Goal: Information Seeking & Learning: Learn about a topic

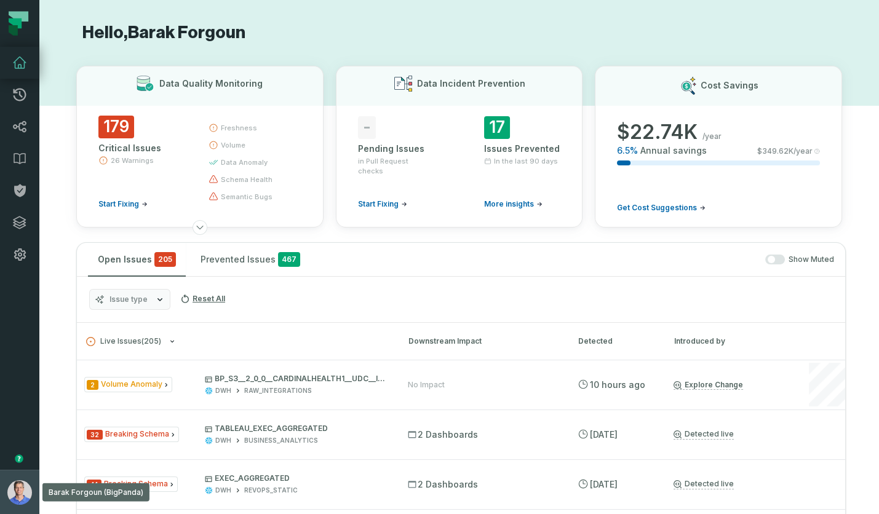
click at [30, 485] on img "button" at bounding box center [19, 492] width 25 height 25
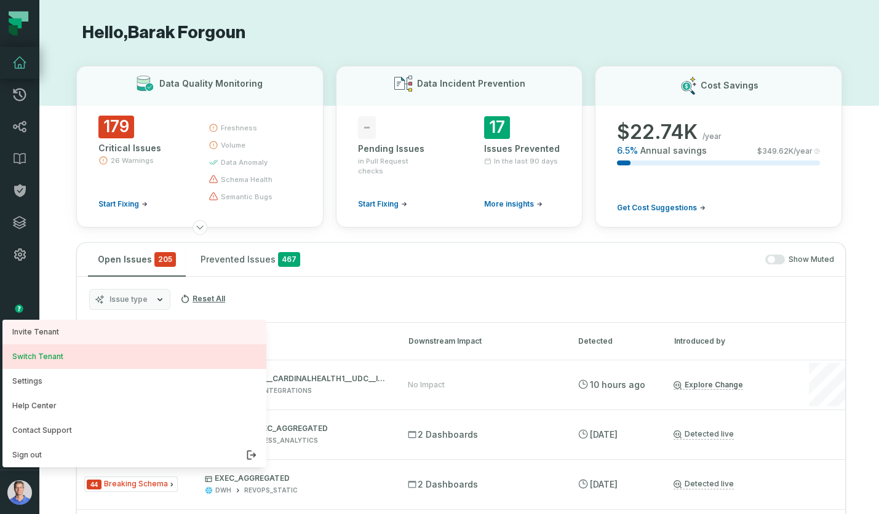
click at [57, 353] on button "Switch Tenant" at bounding box center [134, 356] width 264 height 25
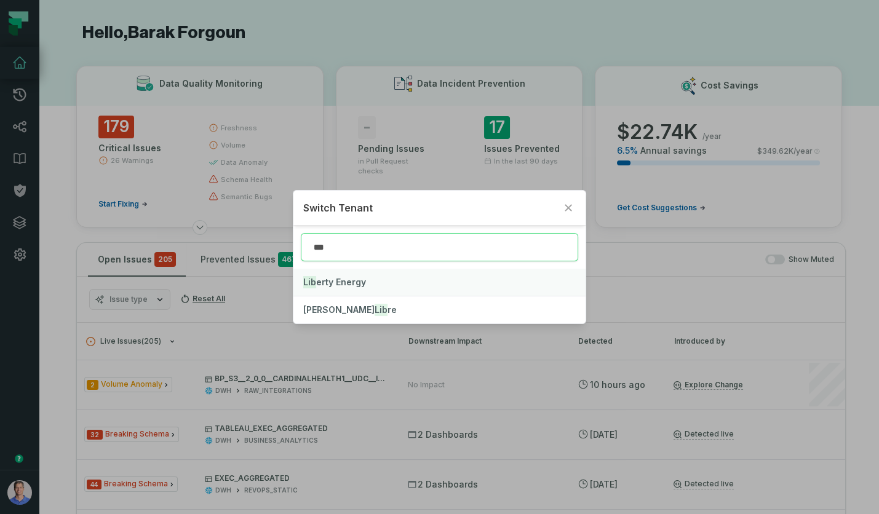
type input "***"
click at [350, 277] on span "Lib erty Energy" at bounding box center [334, 282] width 63 height 10
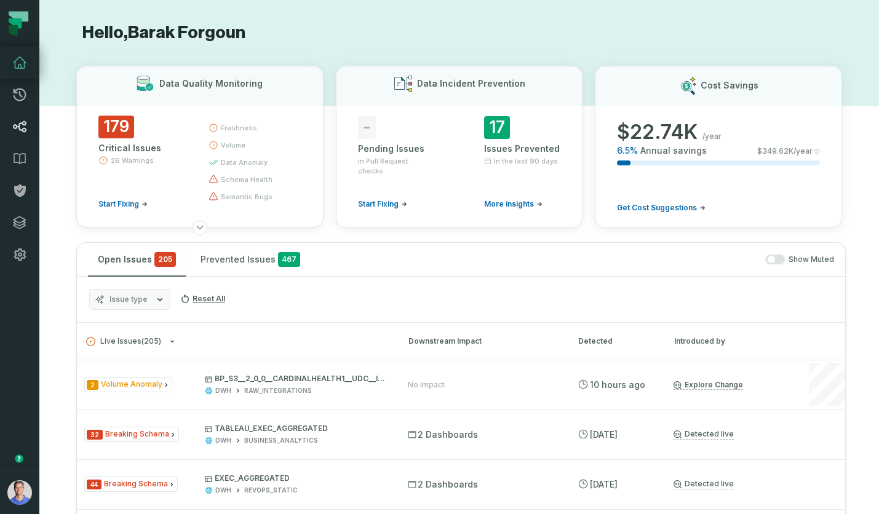
click at [10, 126] on link "Lineage" at bounding box center [19, 127] width 39 height 32
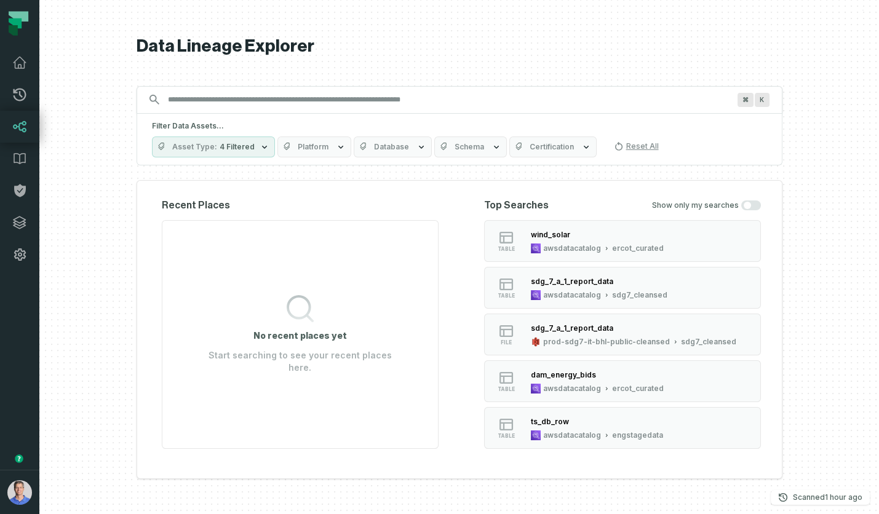
click at [264, 102] on input "Discovery Provider cmdk menu" at bounding box center [447, 100] width 575 height 20
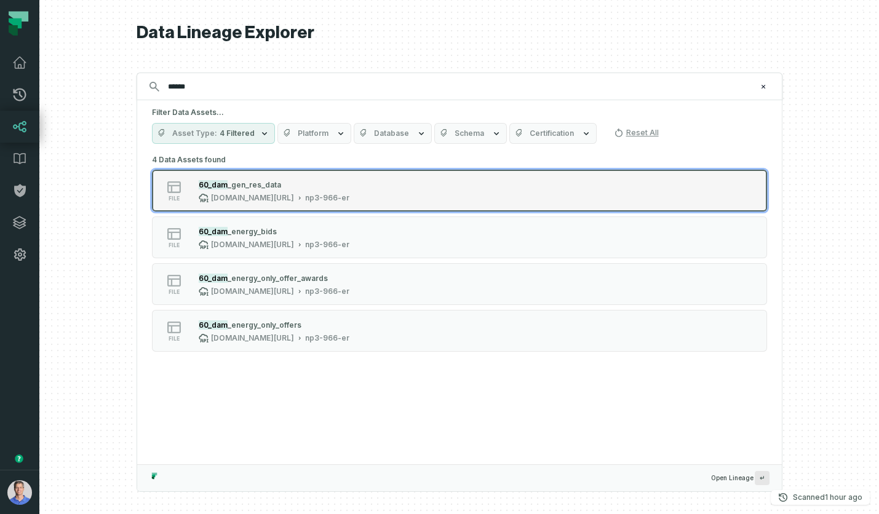
type input "******"
click at [265, 194] on div "[DOMAIN_NAME][URL]" at bounding box center [252, 198] width 83 height 10
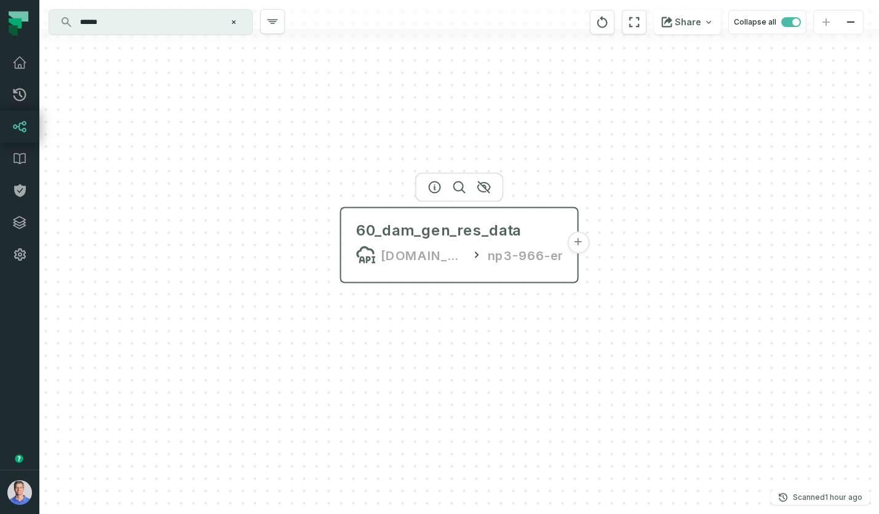
click at [577, 240] on button "+" at bounding box center [578, 243] width 22 height 22
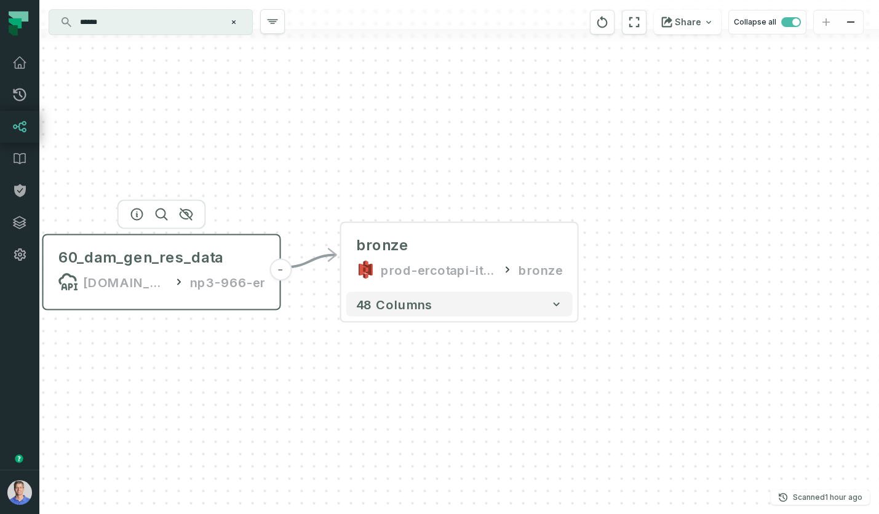
click at [210, 269] on div "60_dam_gen_res_data [DOMAIN_NAME][URL] np3-966-er" at bounding box center [162, 269] width 226 height 59
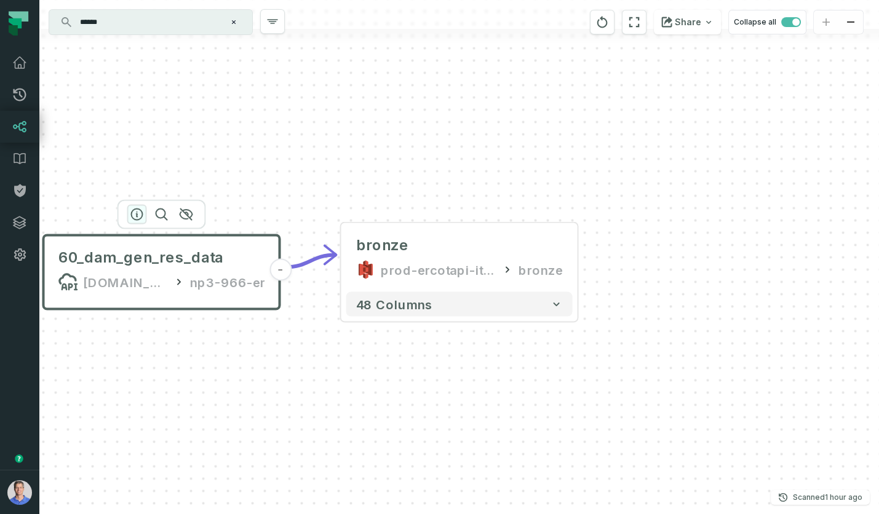
click at [139, 213] on icon "button" at bounding box center [137, 214] width 15 height 15
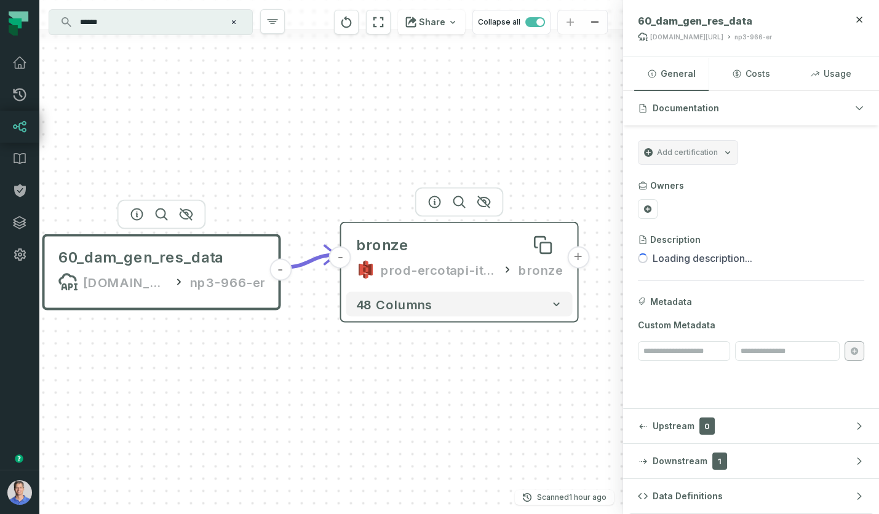
click at [413, 251] on div "bronze" at bounding box center [459, 245] width 207 height 20
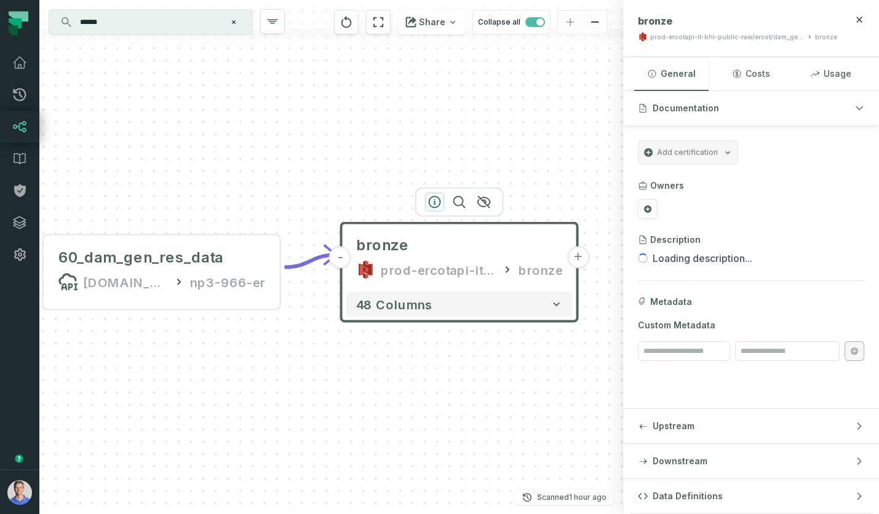
click at [433, 199] on icon "button" at bounding box center [434, 202] width 15 height 15
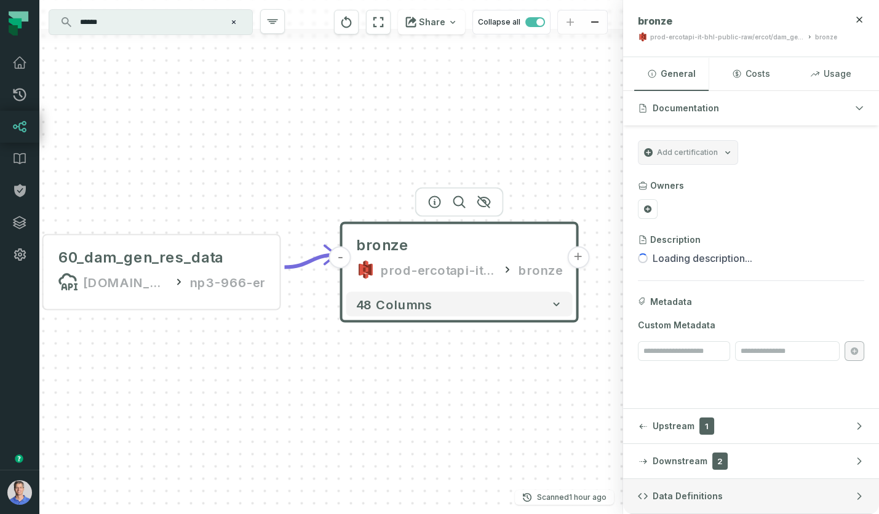
click at [714, 491] on span "Data Definitions" at bounding box center [687, 496] width 70 height 12
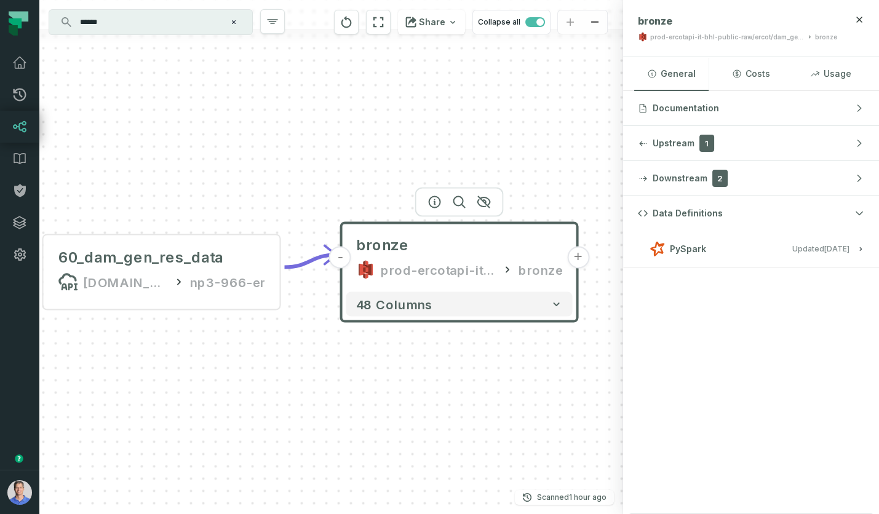
click at [738, 243] on button "PySpark Updated [DATE] 3:22:29 PM" at bounding box center [751, 248] width 226 height 17
click at [165, 20] on input "******" at bounding box center [150, 22] width 154 height 20
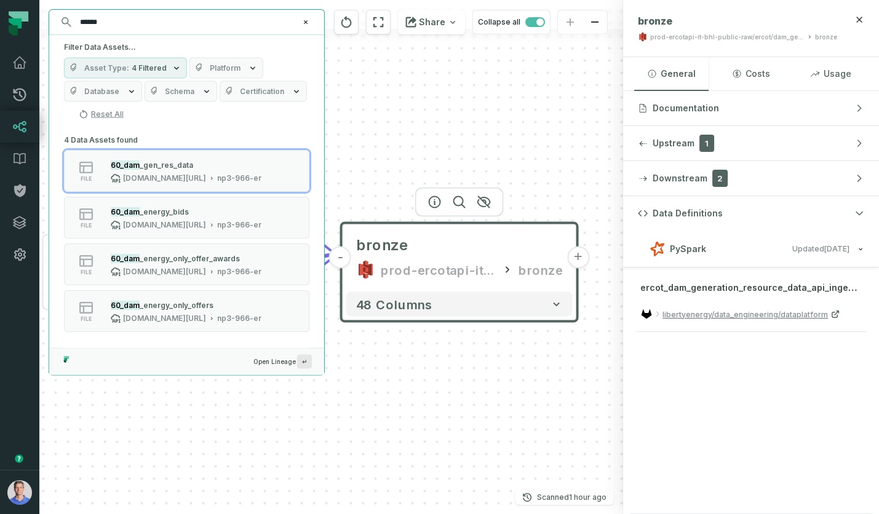
click at [165, 20] on input "******" at bounding box center [186, 22] width 226 height 20
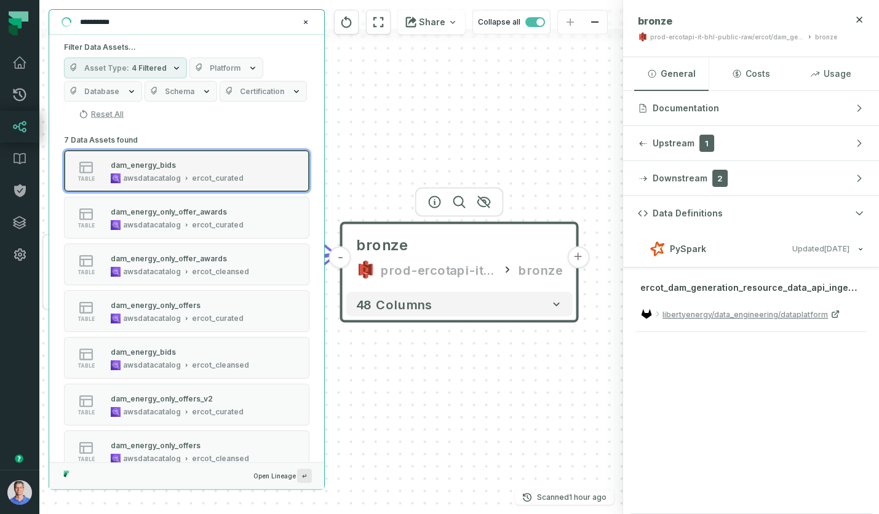
type input "**********"
click at [149, 177] on div "awsdatacatalog" at bounding box center [152, 178] width 58 height 10
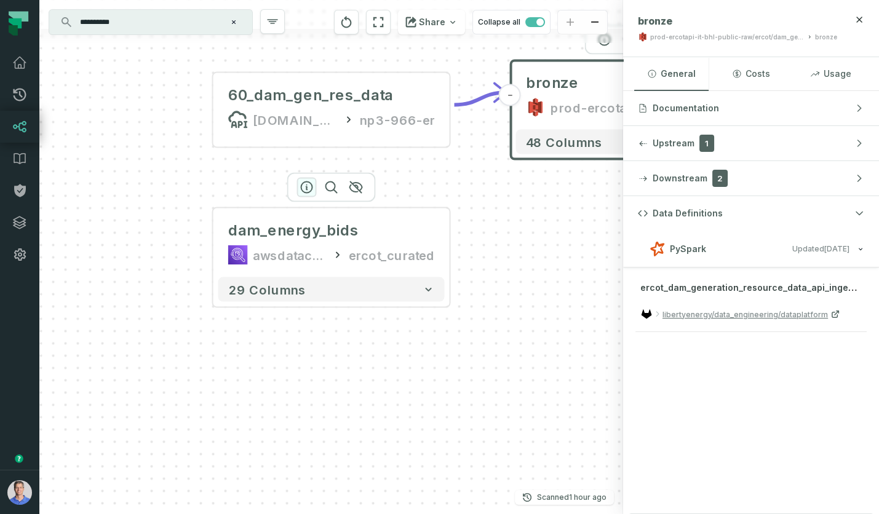
click at [302, 191] on icon "button" at bounding box center [306, 187] width 11 height 11
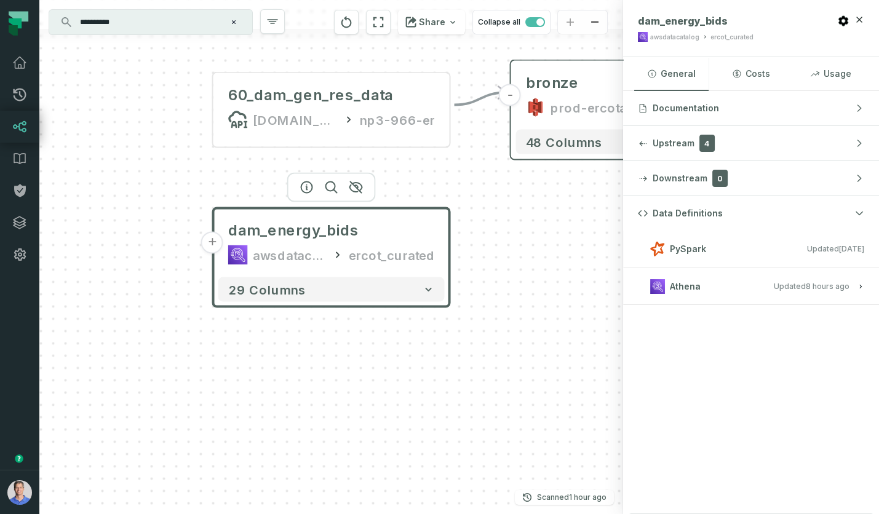
click at [760, 260] on h3 "PySpark Updated [DATE] 3:22:29 PM" at bounding box center [751, 249] width 256 height 37
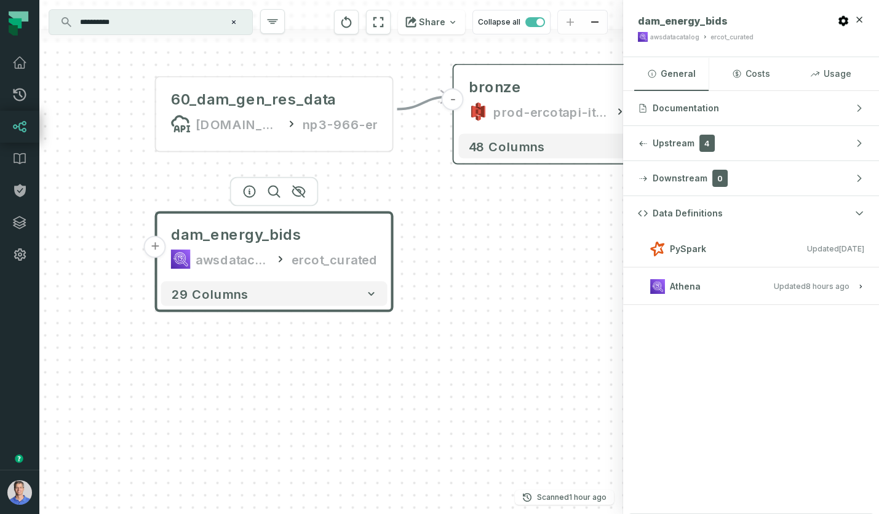
drag, startPoint x: 561, startPoint y: 252, endPoint x: 500, endPoint y: 256, distance: 60.4
click at [500, 256] on div "- bronze prod-ercotapi-it-bhl-public-raw/ercot/dam_generation_resource_data bro…" at bounding box center [330, 257] width 583 height 514
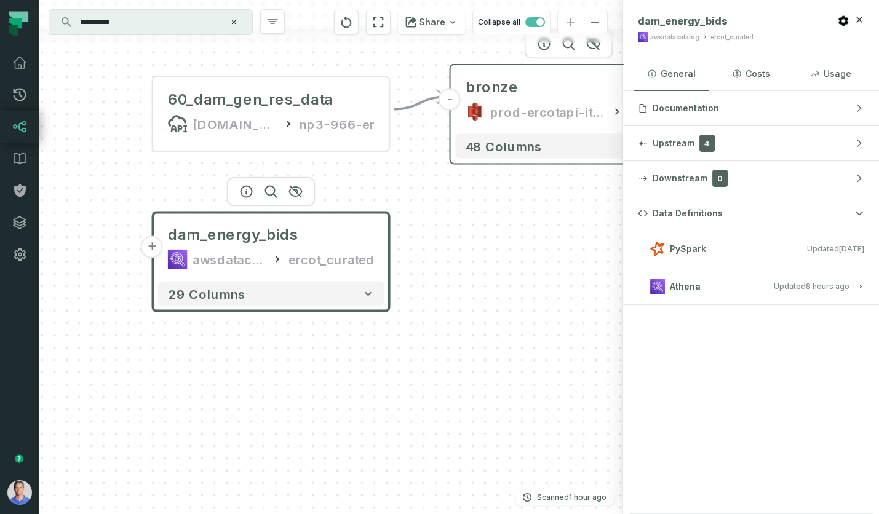
click at [516, 70] on div "bronze prod-ercotapi-it-bhl-public-raw/ercot/dam_generation_resource_data bronze" at bounding box center [569, 99] width 226 height 59
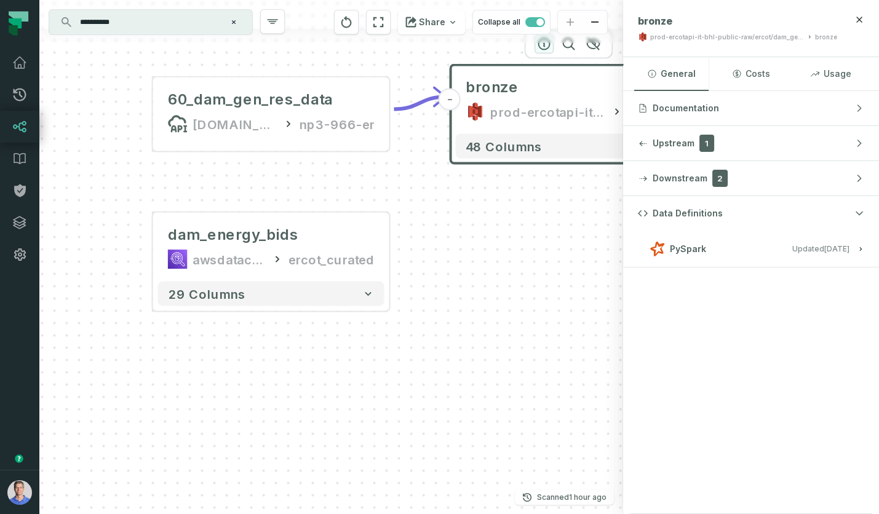
click at [542, 47] on icon "button" at bounding box center [544, 44] width 15 height 15
click at [799, 249] on span "Updated [DATE] 3:22:29 PM" at bounding box center [820, 248] width 57 height 9
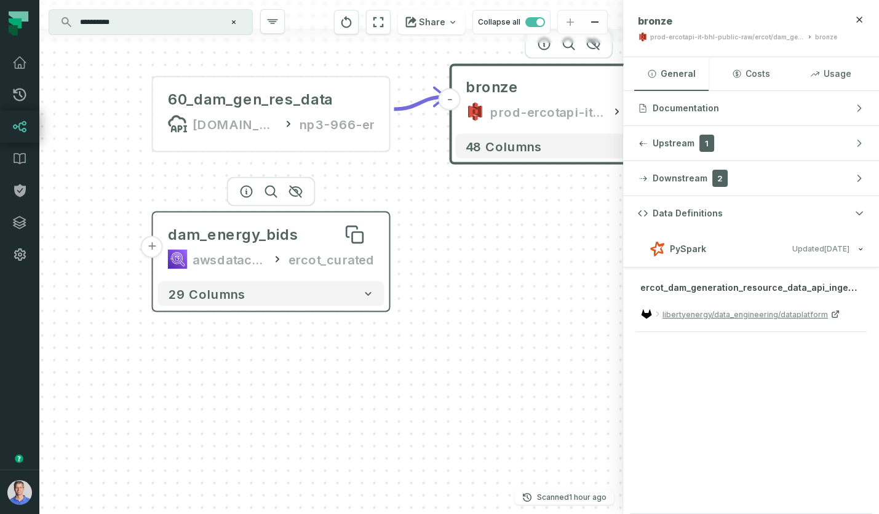
click at [284, 238] on div "dam_energy_bids" at bounding box center [233, 235] width 130 height 20
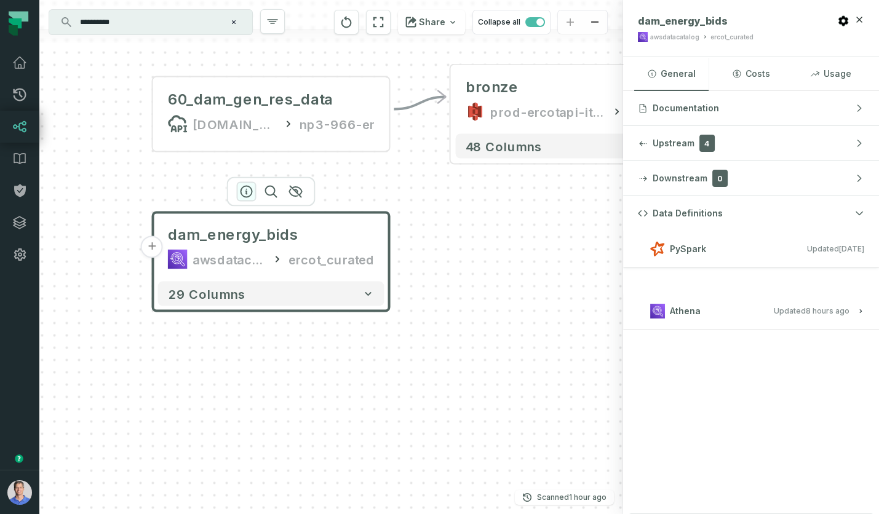
click at [242, 195] on icon "button" at bounding box center [246, 191] width 11 height 11
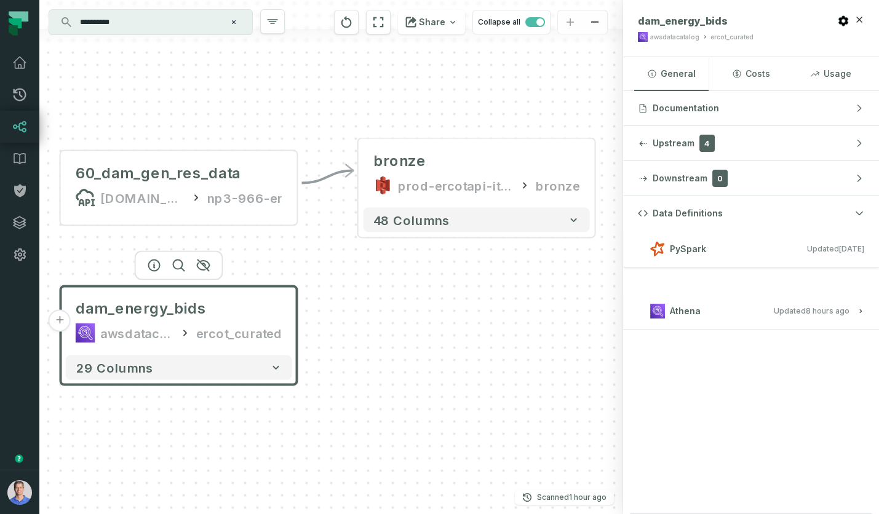
drag, startPoint x: 510, startPoint y: 248, endPoint x: 418, endPoint y: 322, distance: 118.1
click at [418, 322] on div "- bronze prod-ercotapi-it-bhl-public-raw/ercot/dam_generation_resource_data bro…" at bounding box center [330, 257] width 583 height 514
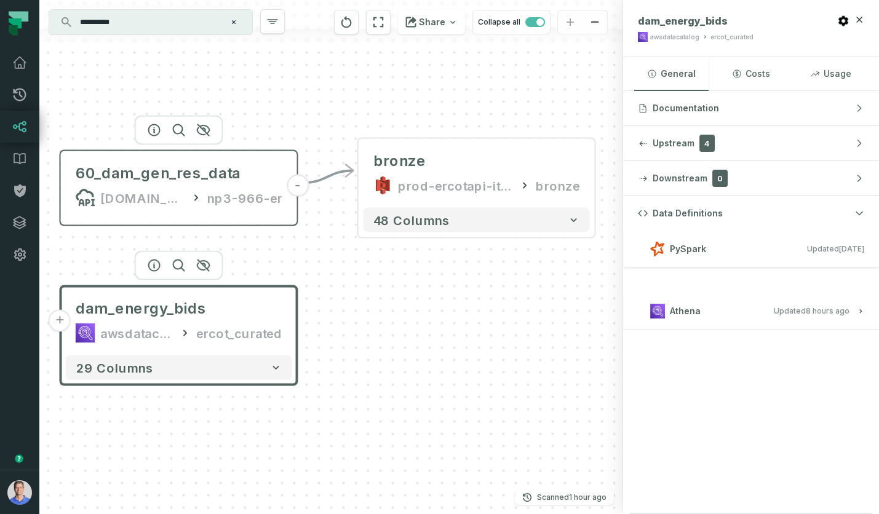
click at [164, 188] on div "[DOMAIN_NAME][URL]" at bounding box center [142, 198] width 85 height 20
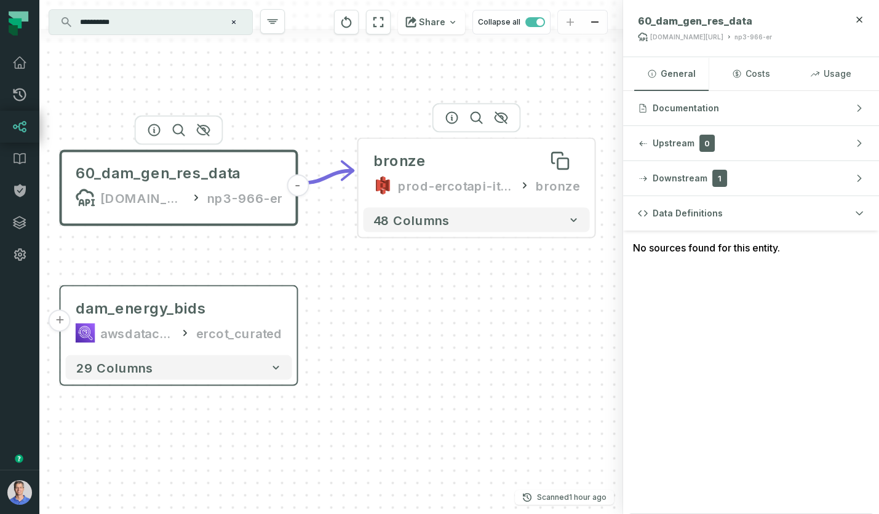
click at [460, 168] on div "bronze" at bounding box center [476, 161] width 207 height 20
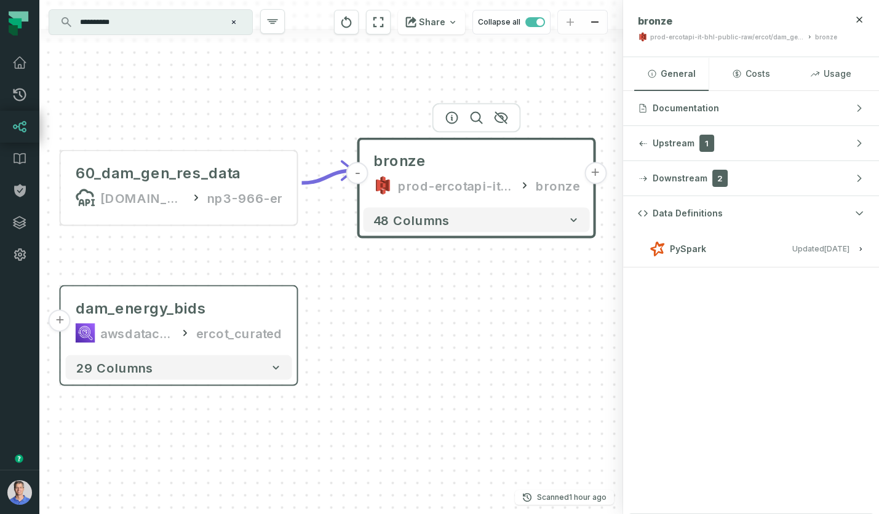
click at [781, 246] on button "PySpark Updated [DATE] 3:22:29 PM" at bounding box center [751, 248] width 226 height 17
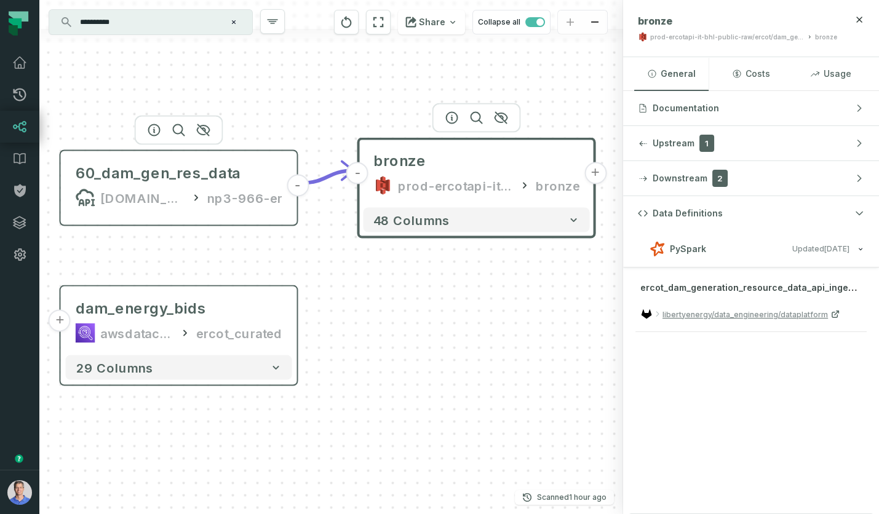
click at [82, 204] on icon at bounding box center [86, 203] width 15 height 6
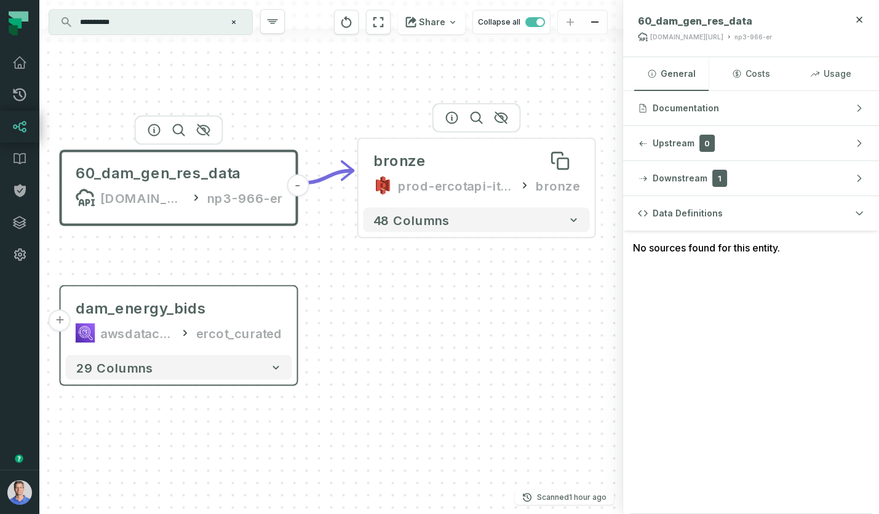
click at [430, 154] on div "bronze" at bounding box center [476, 161] width 207 height 20
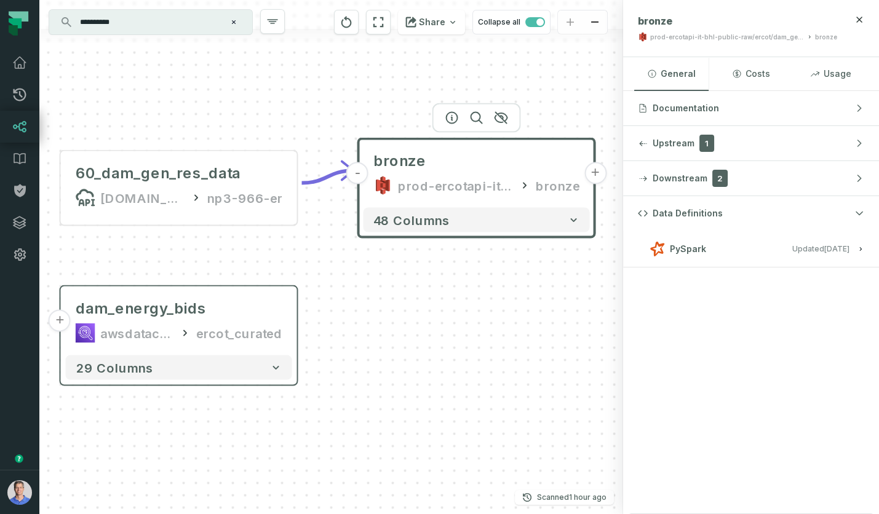
click at [745, 240] on button "PySpark Updated [DATE] 3:22:29 PM" at bounding box center [751, 248] width 226 height 17
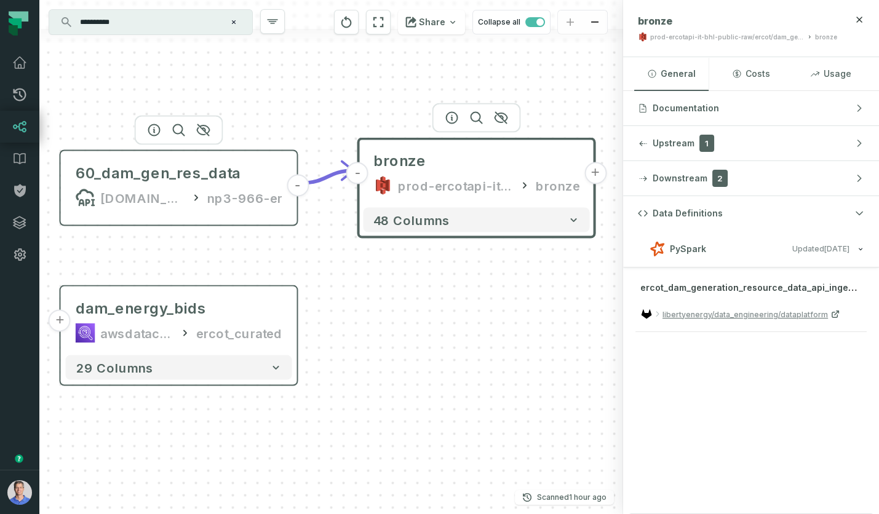
click at [217, 189] on div "np3-966-er" at bounding box center [244, 198] width 75 height 20
click at [197, 171] on div "60_dam_gen_res_data" at bounding box center [158, 174] width 165 height 20
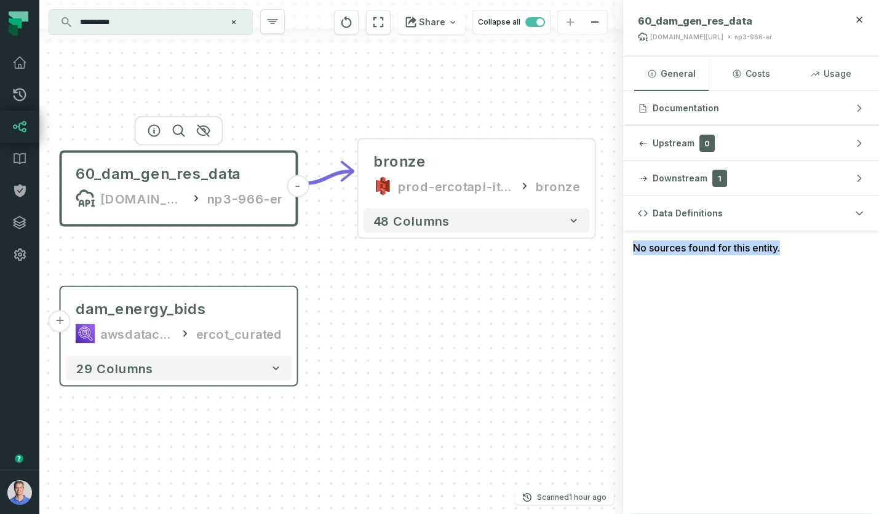
drag, startPoint x: 634, startPoint y: 248, endPoint x: 789, endPoint y: 246, distance: 154.3
click at [789, 246] on div "No sources found for this entity." at bounding box center [751, 248] width 256 height 34
click at [676, 248] on div "No sources found for this entity." at bounding box center [751, 248] width 256 height 34
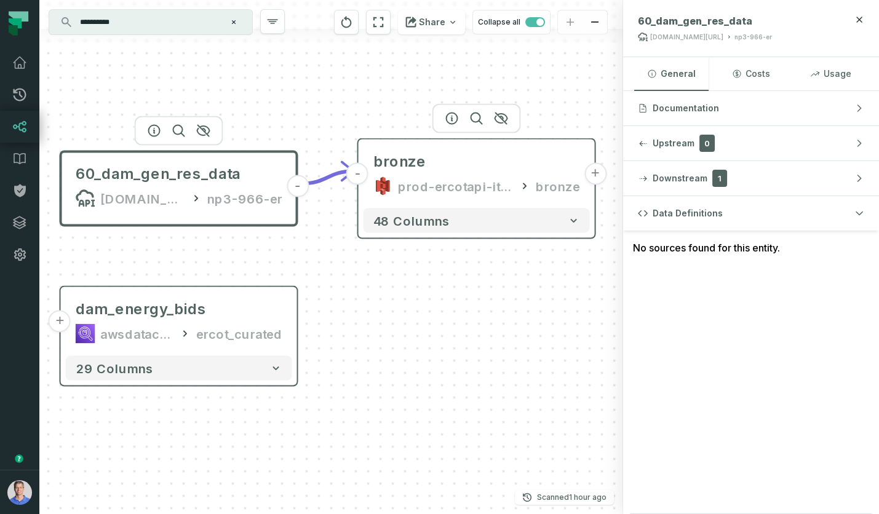
click at [444, 180] on div "prod-ercotapi-it-bhl-public-raw/ercot/dam_generation_resource_data" at bounding box center [456, 186] width 116 height 20
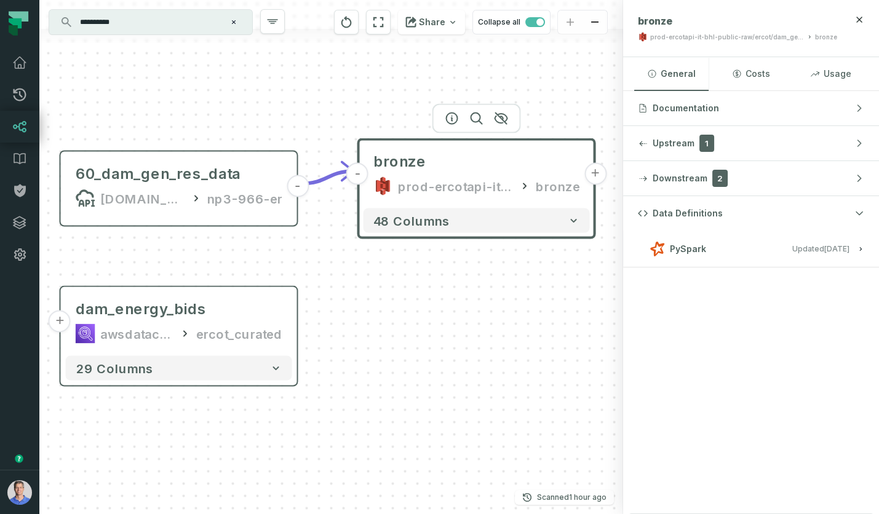
click at [743, 250] on button "PySpark Updated [DATE] 3:22:29 PM" at bounding box center [751, 248] width 226 height 17
click at [149, 190] on div "[DOMAIN_NAME][URL]" at bounding box center [142, 199] width 85 height 20
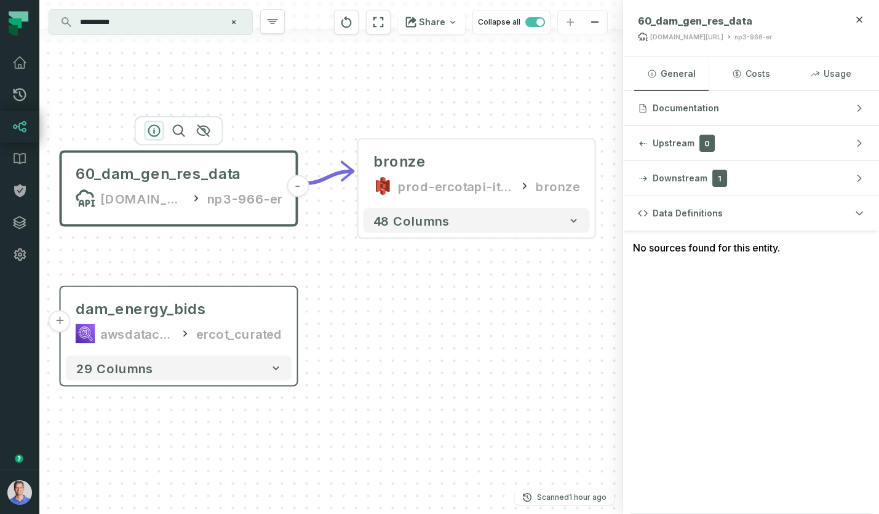
click at [151, 133] on icon "button" at bounding box center [154, 131] width 15 height 15
click at [132, 330] on div "awsdatacatalog" at bounding box center [137, 334] width 74 height 20
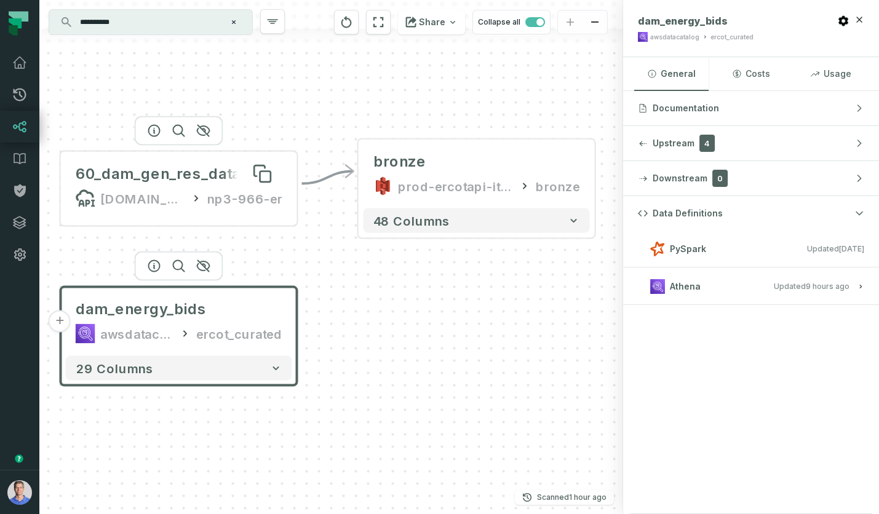
click at [201, 181] on div "60_dam_gen_res_data" at bounding box center [158, 174] width 165 height 20
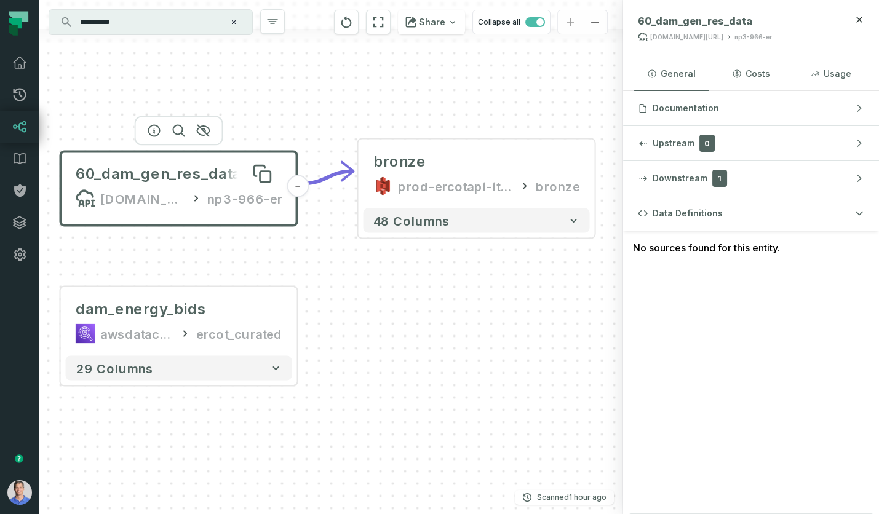
click at [226, 179] on span "60_dam_gen_res_data" at bounding box center [158, 174] width 165 height 20
click at [297, 188] on button "-" at bounding box center [297, 186] width 22 height 22
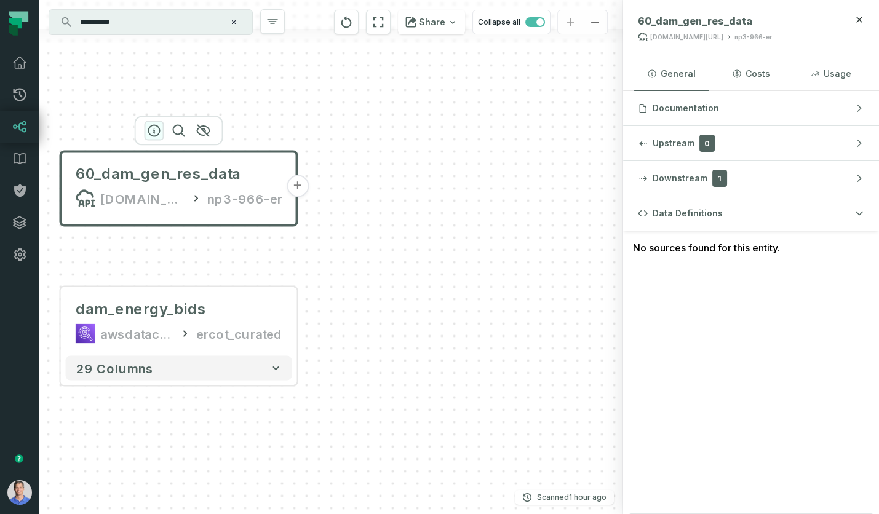
click at [154, 133] on icon "button" at bounding box center [154, 130] width 11 height 11
click at [299, 190] on button "+" at bounding box center [297, 186] width 22 height 22
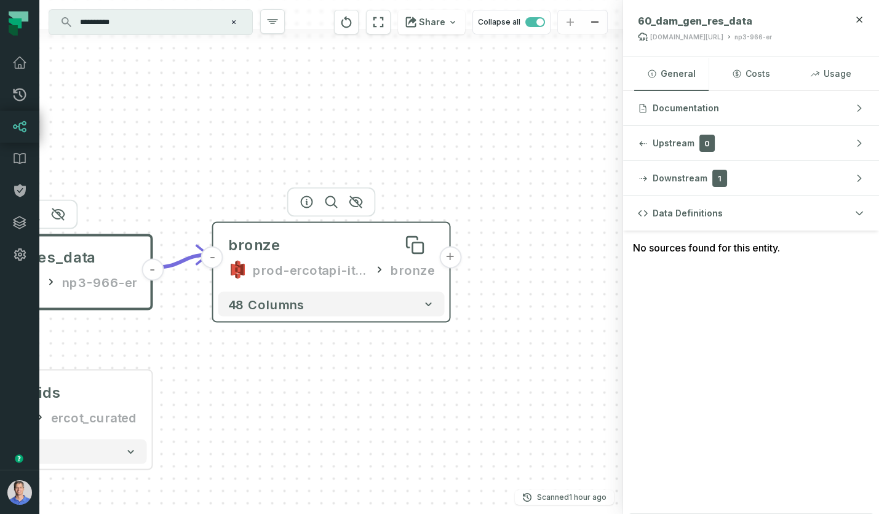
click at [325, 242] on div "bronze" at bounding box center [331, 245] width 207 height 20
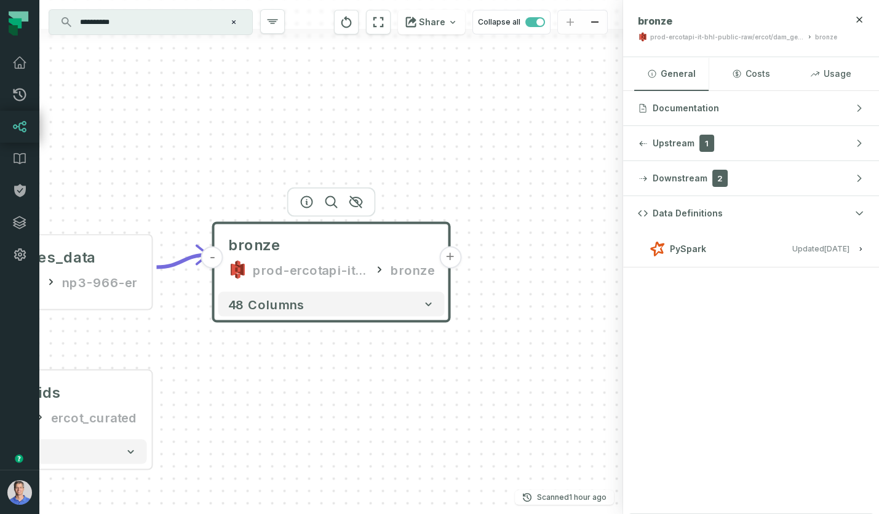
click at [758, 243] on button "PySpark Updated [DATE] 3:22:29 PM" at bounding box center [751, 248] width 226 height 17
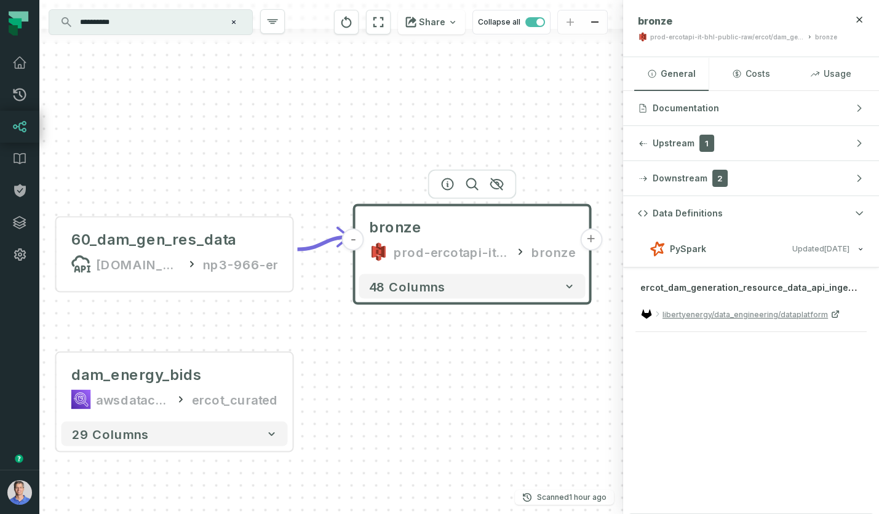
drag, startPoint x: 231, startPoint y: 154, endPoint x: 372, endPoint y: 136, distance: 142.0
click at [372, 136] on div "- bronze prod-ercotapi-it-bhl-public-raw/ercot/dam_generation_resource_data bro…" at bounding box center [330, 257] width 583 height 514
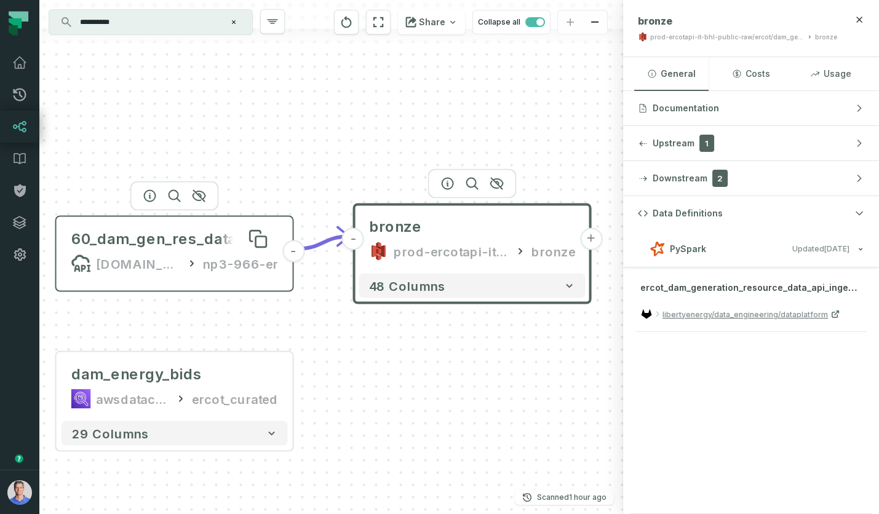
click at [151, 238] on div "60_dam_gen_res_data" at bounding box center [153, 239] width 165 height 20
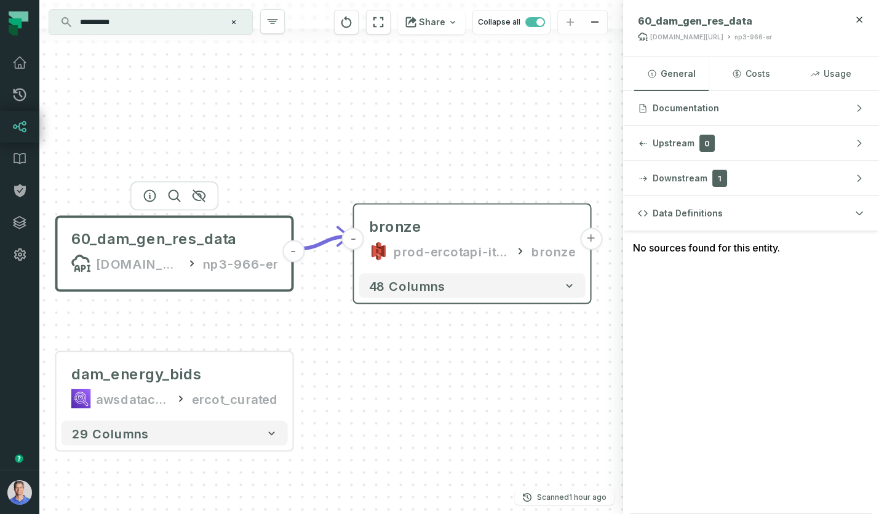
click at [151, 203] on div at bounding box center [174, 196] width 89 height 30
click at [150, 193] on icon "button" at bounding box center [150, 196] width 15 height 15
click at [156, 246] on span "60_dam_gen_res_data" at bounding box center [153, 239] width 165 height 20
drag, startPoint x: 633, startPoint y: 247, endPoint x: 832, endPoint y: 245, distance: 199.2
click at [832, 245] on div "No sources found for this entity." at bounding box center [751, 248] width 256 height 34
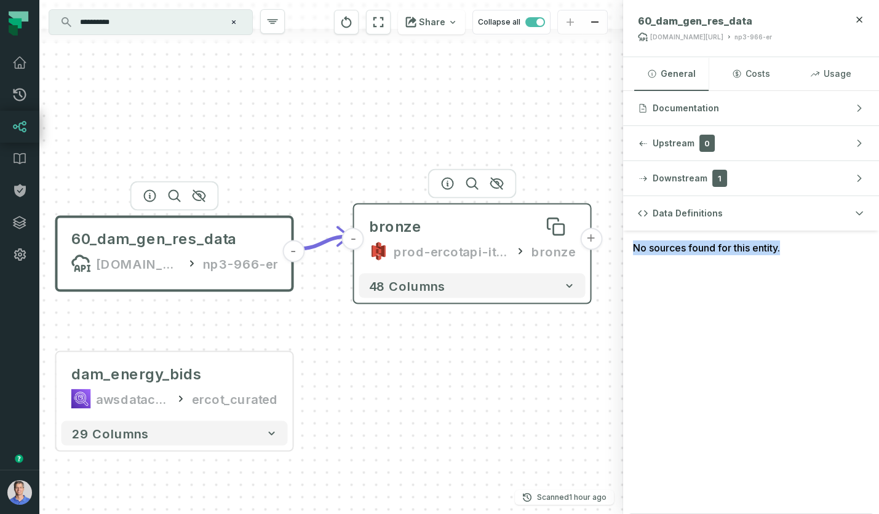
click at [446, 229] on div "bronze" at bounding box center [472, 227] width 207 height 20
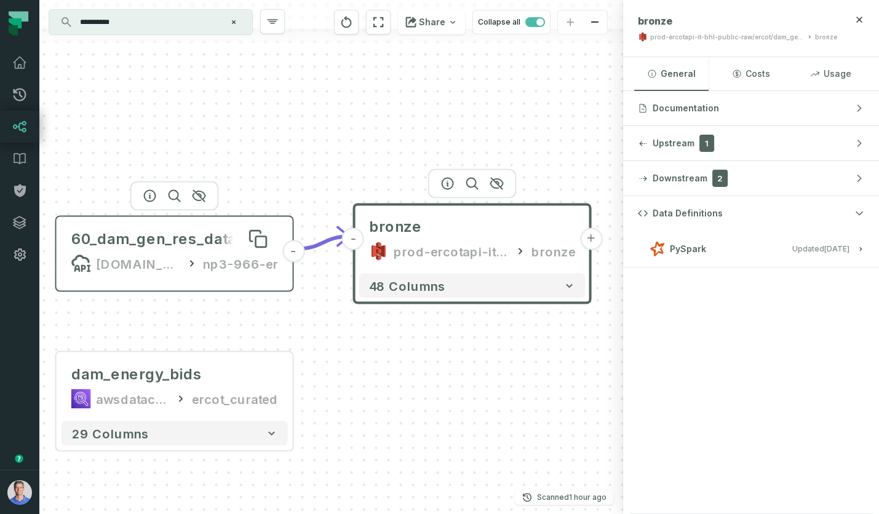
click at [181, 232] on div "60_dam_gen_res_data" at bounding box center [153, 239] width 165 height 20
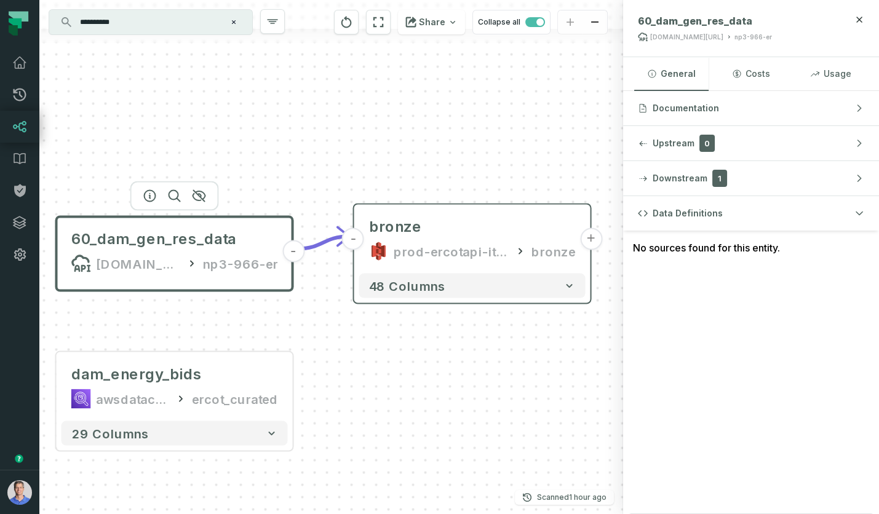
click at [275, 223] on div "60_dam_gen_res_data [DOMAIN_NAME][URL] np3-966-er" at bounding box center [174, 251] width 226 height 59
click at [376, 181] on div "- bronze prod-ercotapi-it-bhl-public-raw/ercot/dam_generation_resource_data bro…" at bounding box center [330, 257] width 583 height 514
click at [178, 249] on div "60_dam_gen_res_data [DOMAIN_NAME][URL] np3-966-er" at bounding box center [174, 251] width 226 height 59
click at [472, 247] on div "prod-ercotapi-it-bhl-public-raw/ercot/dam_generation_resource_data" at bounding box center [451, 252] width 116 height 20
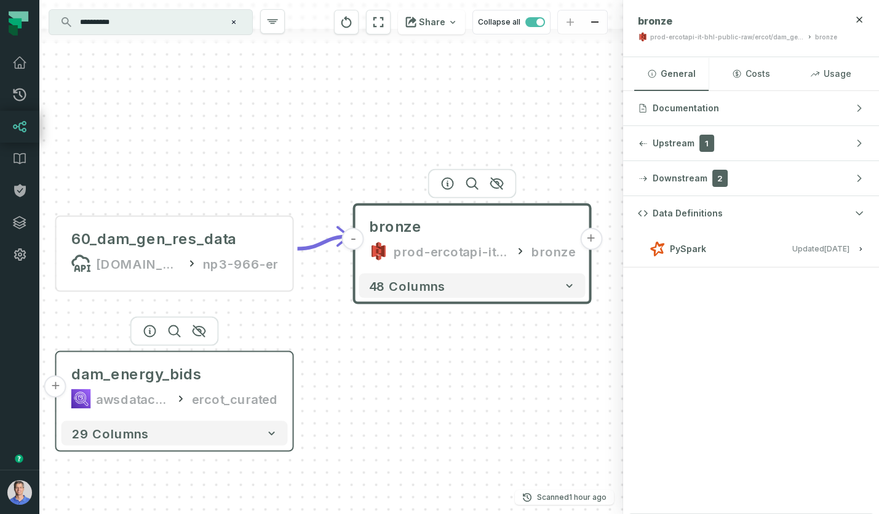
click at [154, 390] on div "awsdatacatalog" at bounding box center [133, 399] width 74 height 20
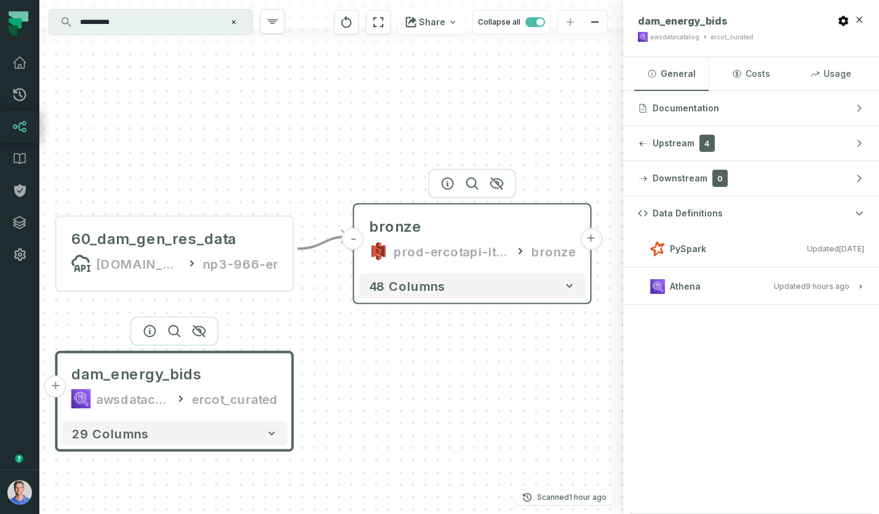
click at [448, 240] on div "bronze prod-ercotapi-it-bhl-public-raw/ercot/dam_generation_resource_data bronze" at bounding box center [472, 239] width 226 height 59
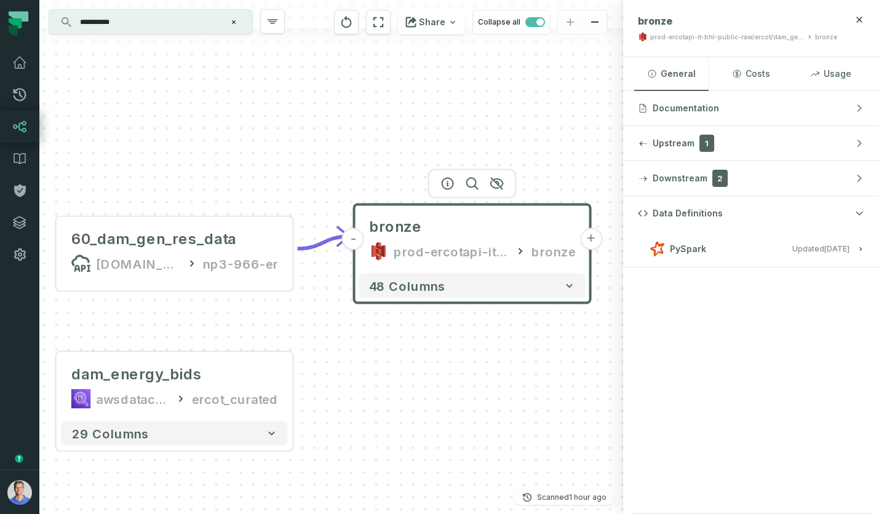
click at [792, 247] on span "Updated [DATE] 3:22:29 PM" at bounding box center [820, 248] width 57 height 9
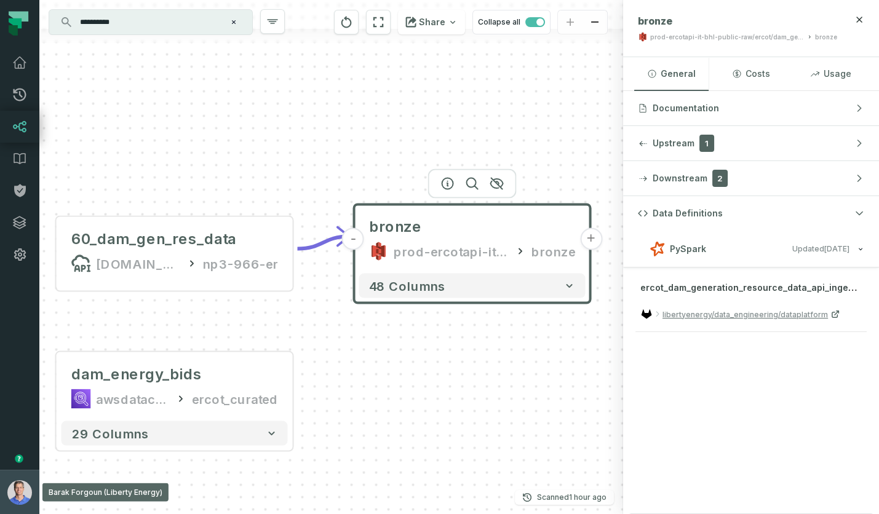
click at [17, 500] on img "button" at bounding box center [19, 492] width 25 height 25
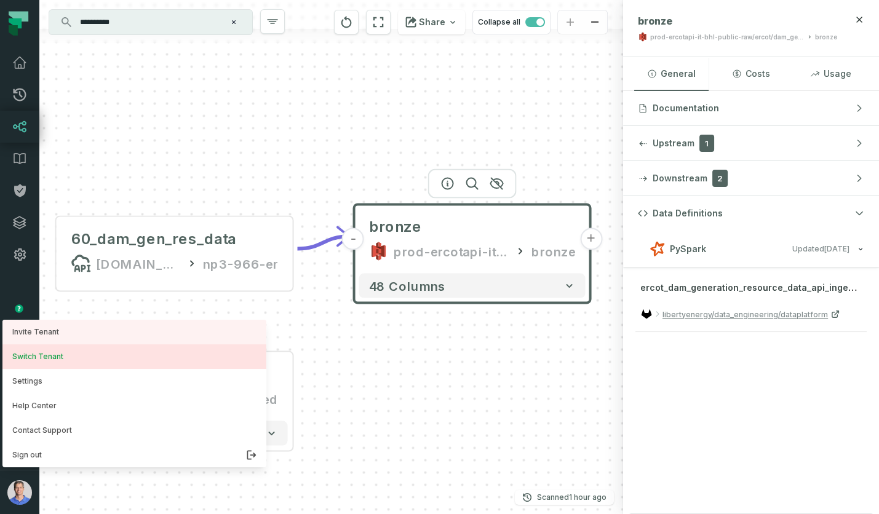
click at [54, 358] on button "Switch Tenant" at bounding box center [134, 356] width 264 height 25
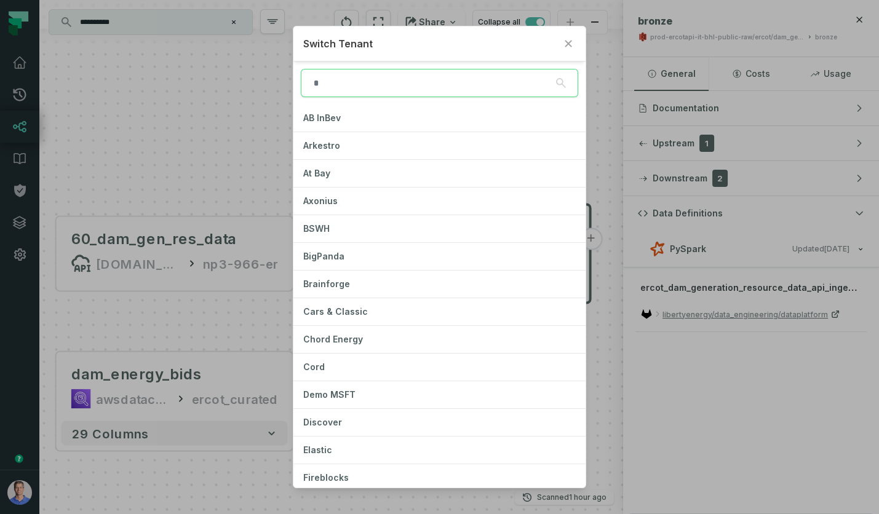
click at [387, 86] on input "search" at bounding box center [439, 83] width 277 height 28
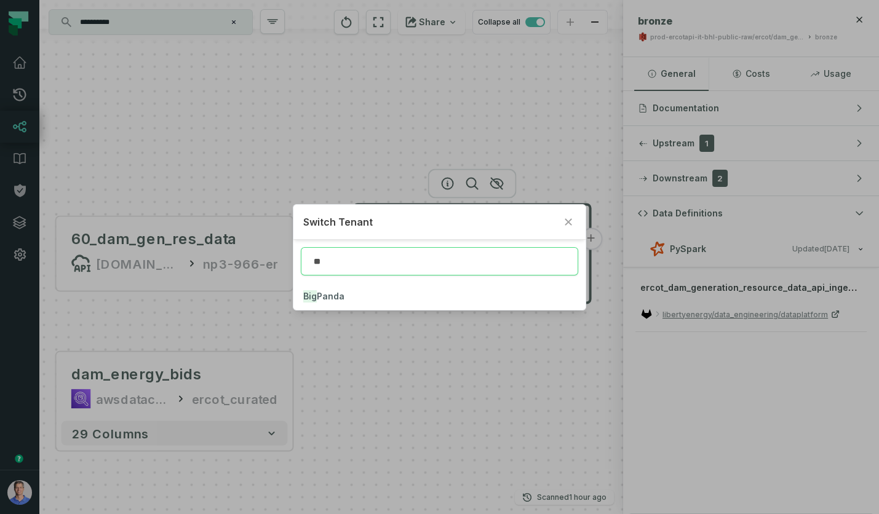
type input "*"
type input "***"
click at [322, 302] on button "Big Panda" at bounding box center [438, 296] width 291 height 27
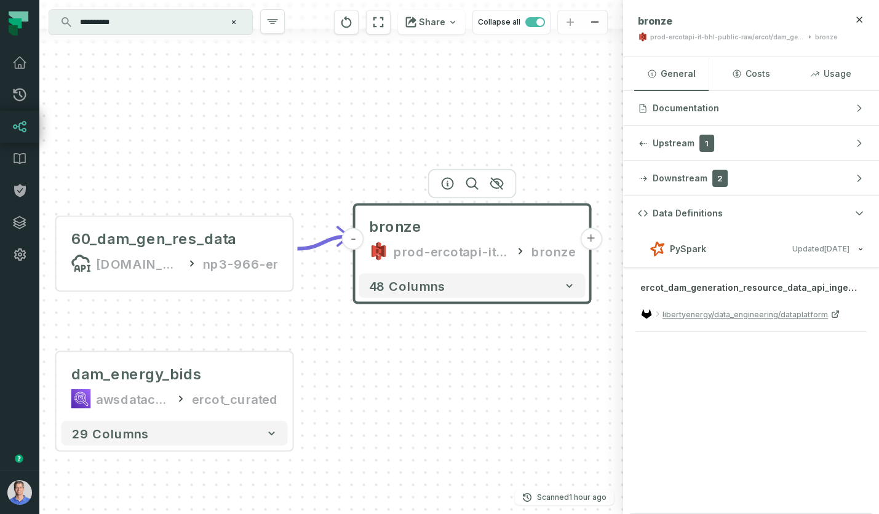
click at [25, 130] on icon at bounding box center [20, 127] width 14 height 12
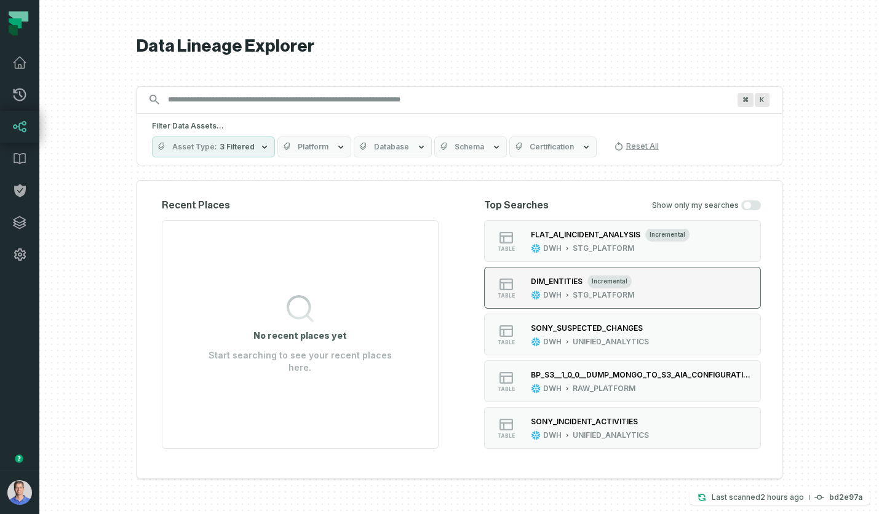
click at [571, 297] on div "DWH STG_PLATFORM" at bounding box center [582, 295] width 103 height 10
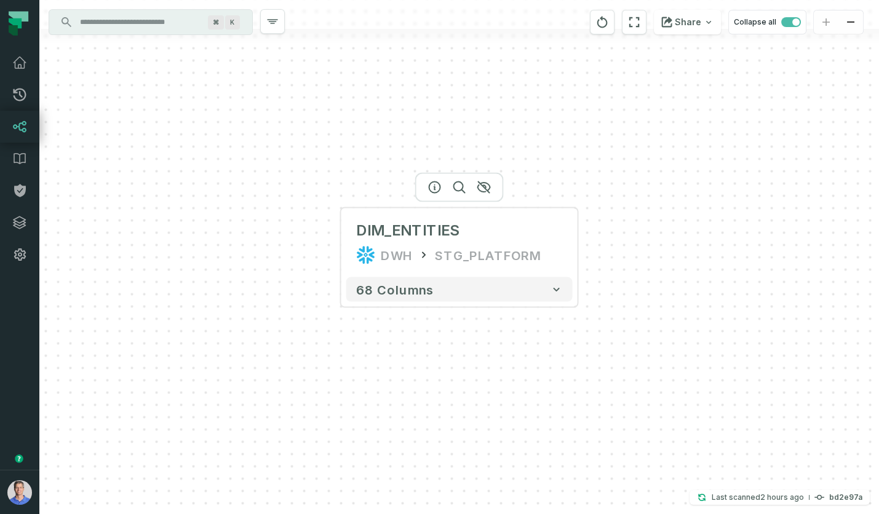
click at [435, 192] on div at bounding box center [459, 188] width 89 height 30
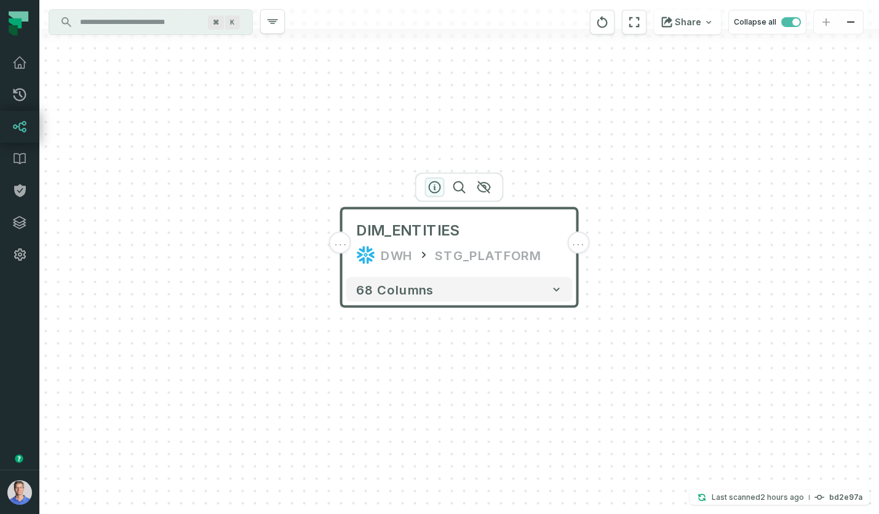
click at [430, 185] on icon "button" at bounding box center [434, 187] width 15 height 15
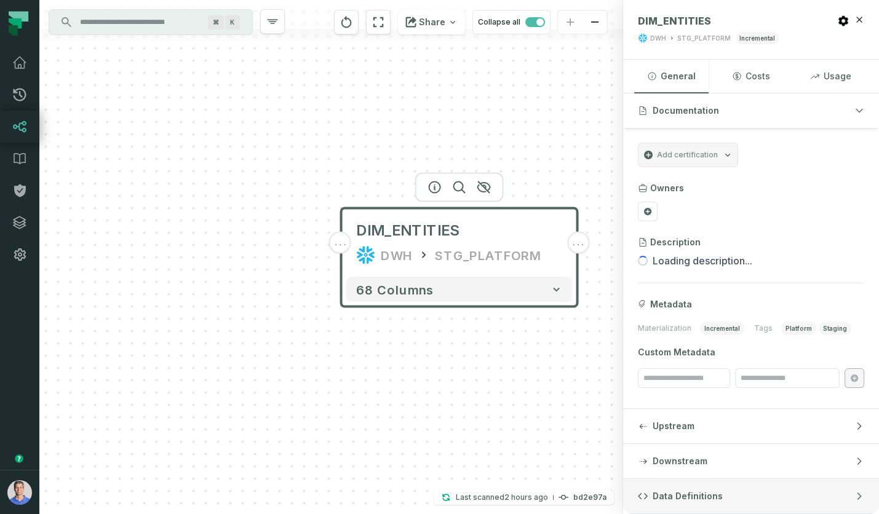
click at [770, 493] on button "Data Definitions" at bounding box center [751, 496] width 256 height 34
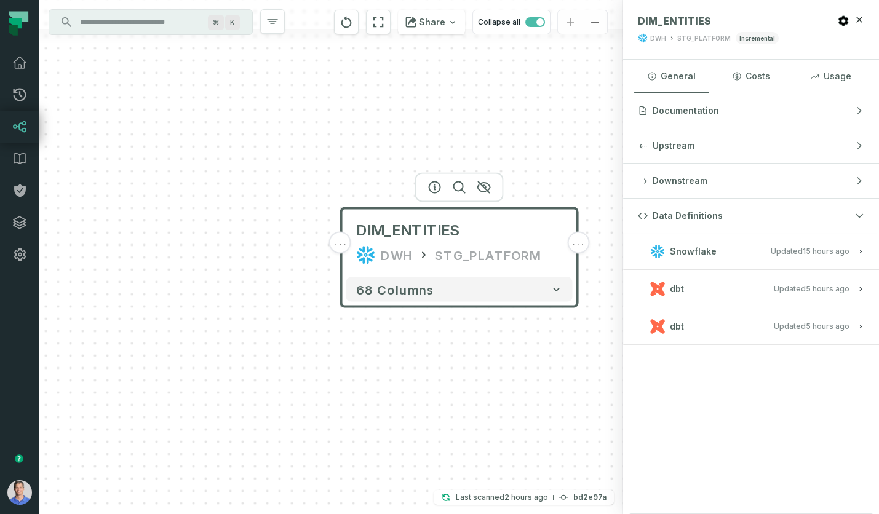
click at [825, 294] on button "dbt Updated [DATE] 11:15:34 AM" at bounding box center [751, 288] width 226 height 17
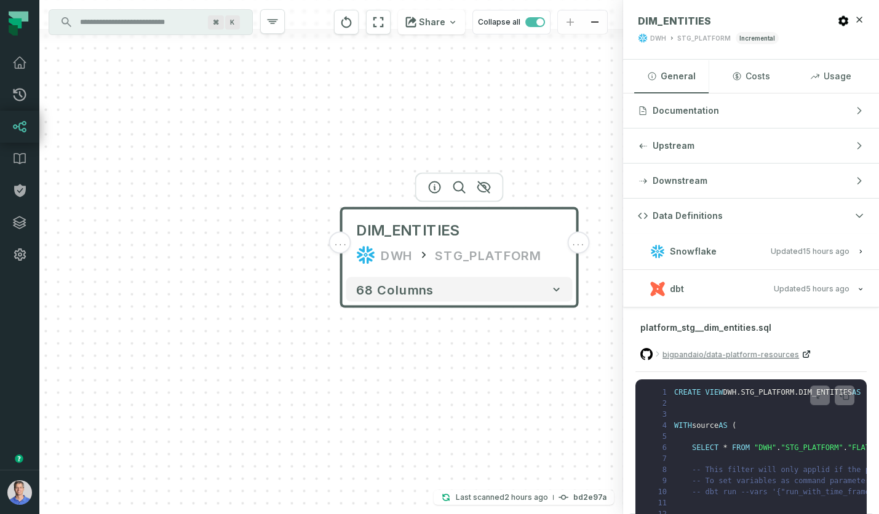
click at [801, 354] on icon at bounding box center [806, 354] width 10 height 10
click at [816, 397] on icon at bounding box center [819, 395] width 9 height 10
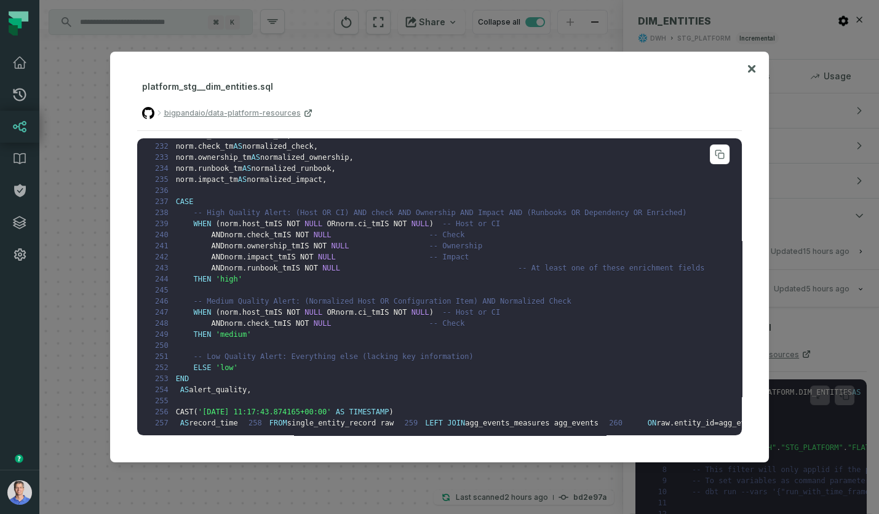
scroll to position [2714, 0]
click at [751, 68] on icon at bounding box center [751, 68] width 7 height 7
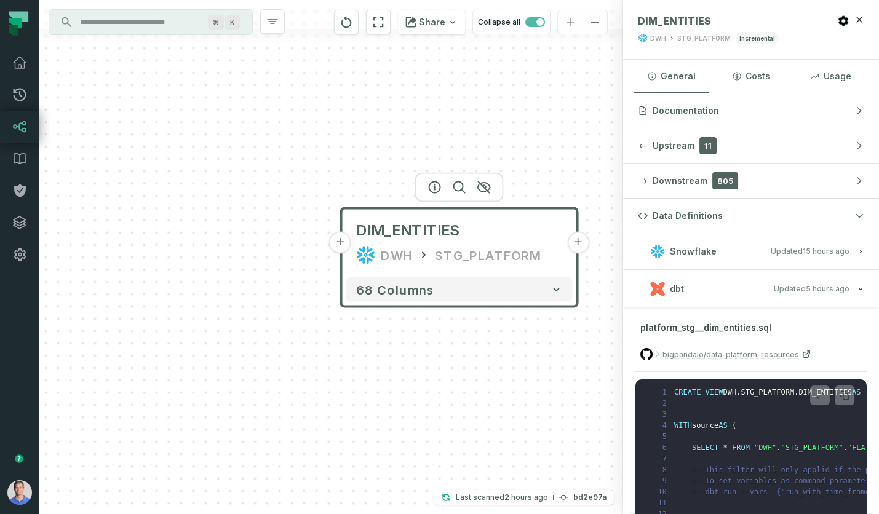
click at [336, 243] on button "+" at bounding box center [340, 243] width 22 height 22
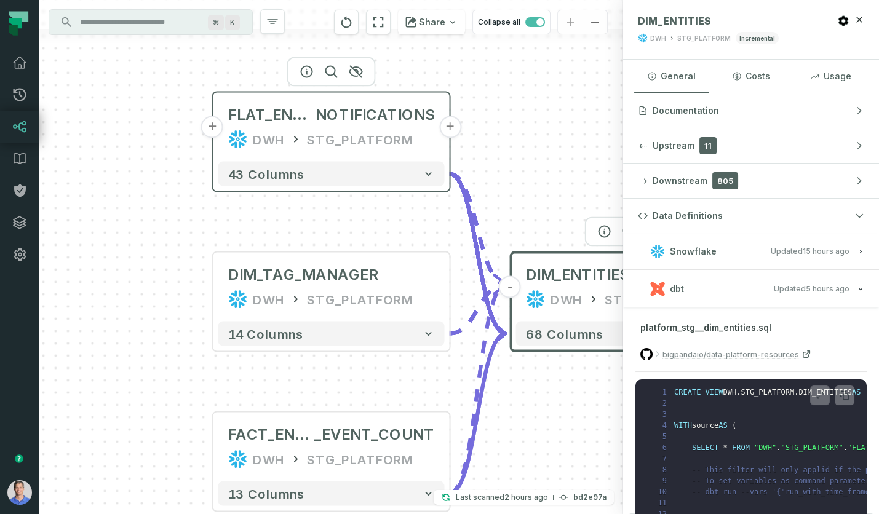
click at [280, 132] on div "DWH" at bounding box center [269, 140] width 32 height 20
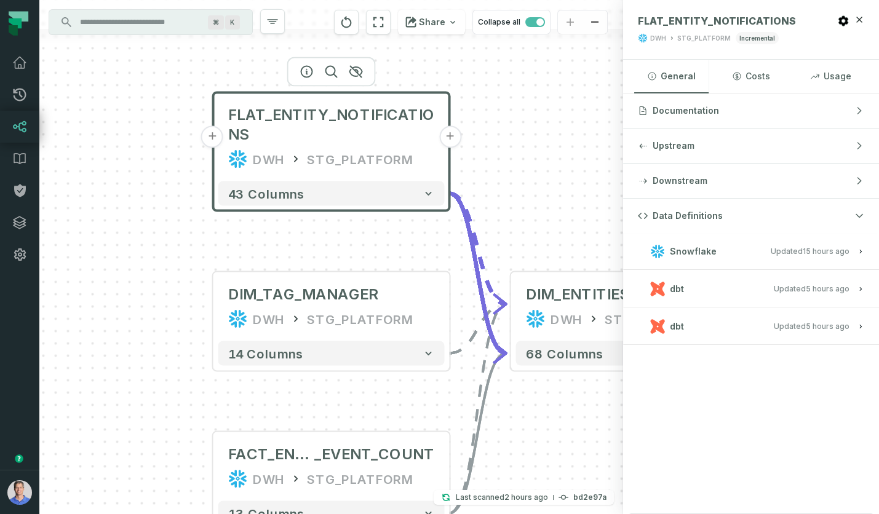
click at [753, 291] on button "dbt Updated [DATE] 11:15:34 AM" at bounding box center [751, 288] width 226 height 17
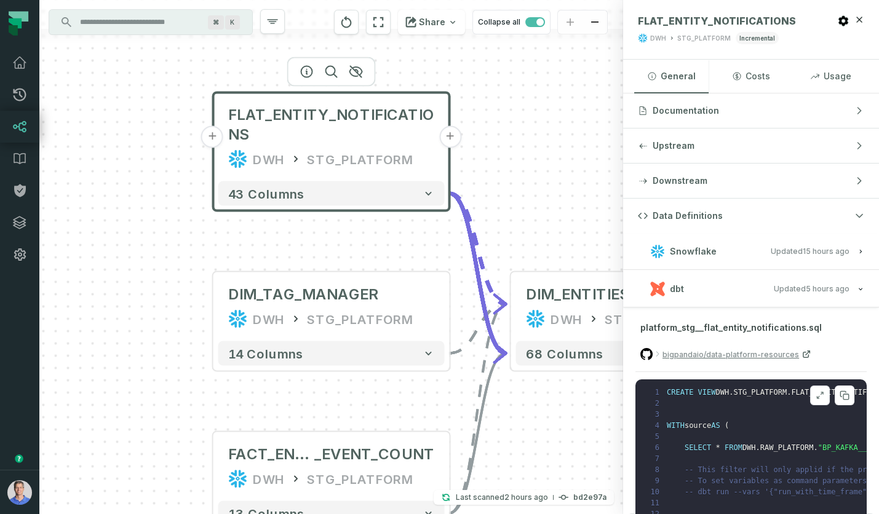
click at [815, 392] on icon at bounding box center [819, 395] width 9 height 10
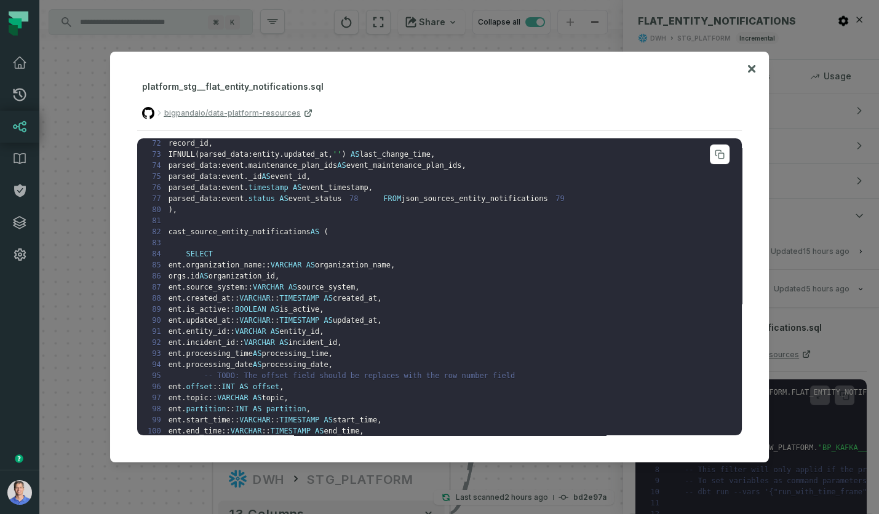
scroll to position [1254, 0]
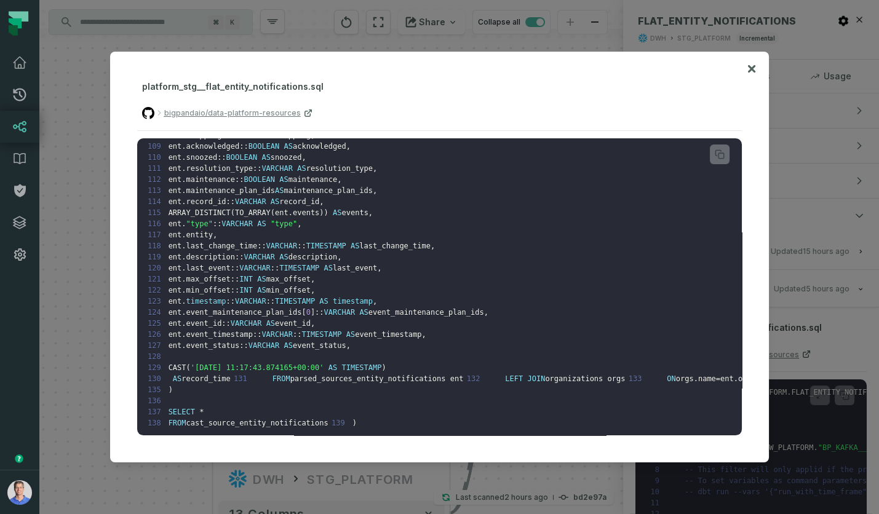
click at [762, 66] on div "platform_stg__flat_entity_notifications.sql bigpandaio/data-platform-resources …" at bounding box center [439, 257] width 659 height 411
click at [755, 66] on icon at bounding box center [751, 68] width 9 height 15
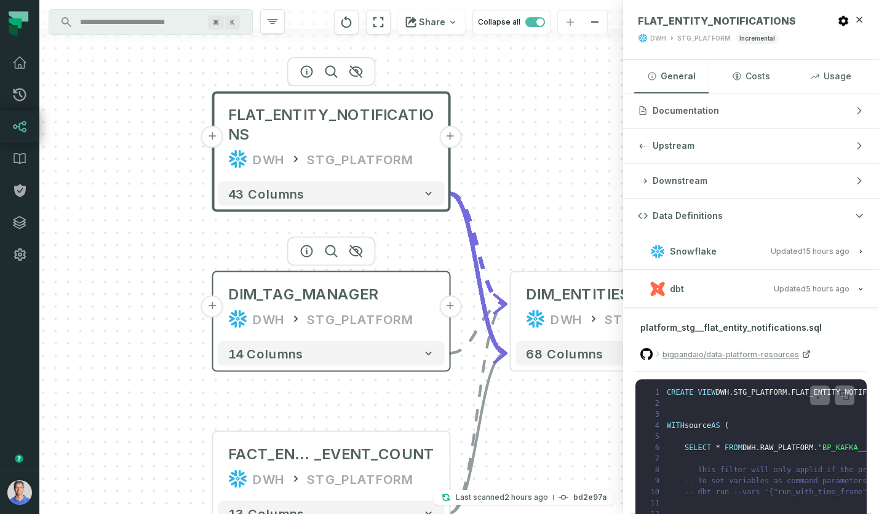
click at [285, 318] on div "DWH STG_PLATFORM" at bounding box center [331, 319] width 207 height 20
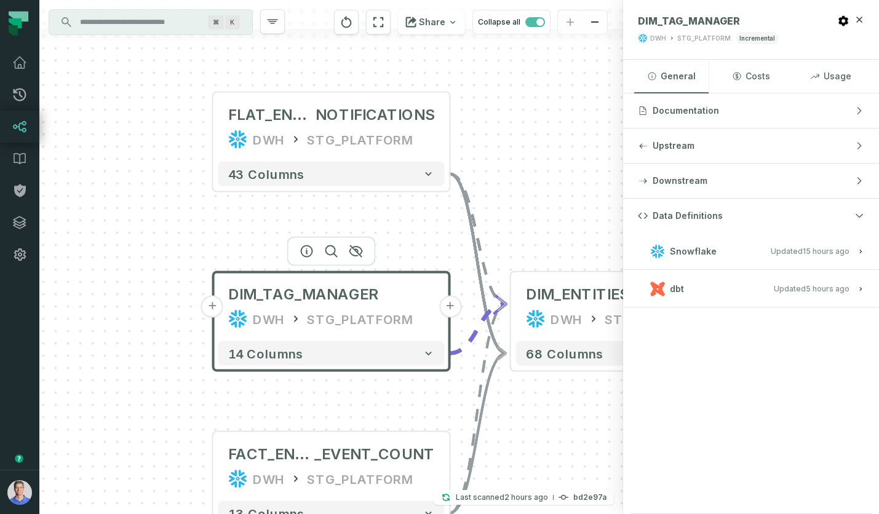
click at [831, 295] on button "dbt Updated [DATE] 11:15:34 AM" at bounding box center [751, 288] width 226 height 17
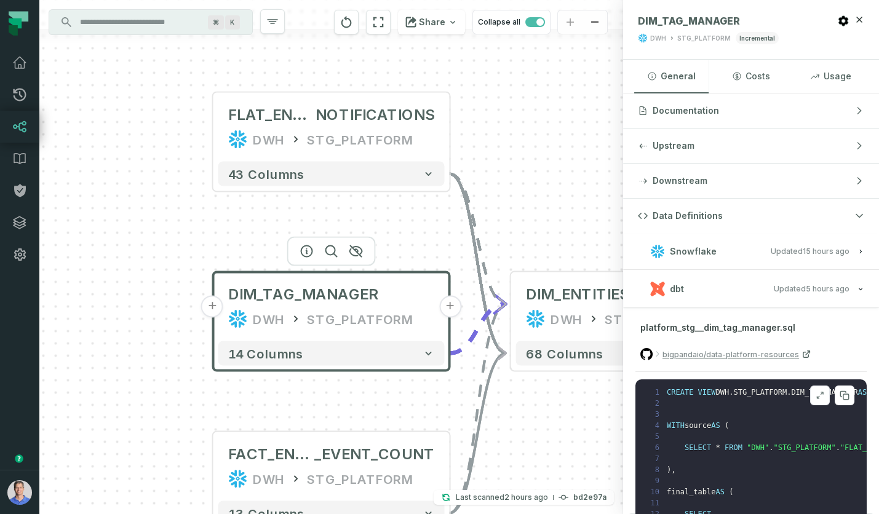
click at [818, 390] on icon at bounding box center [819, 395] width 9 height 10
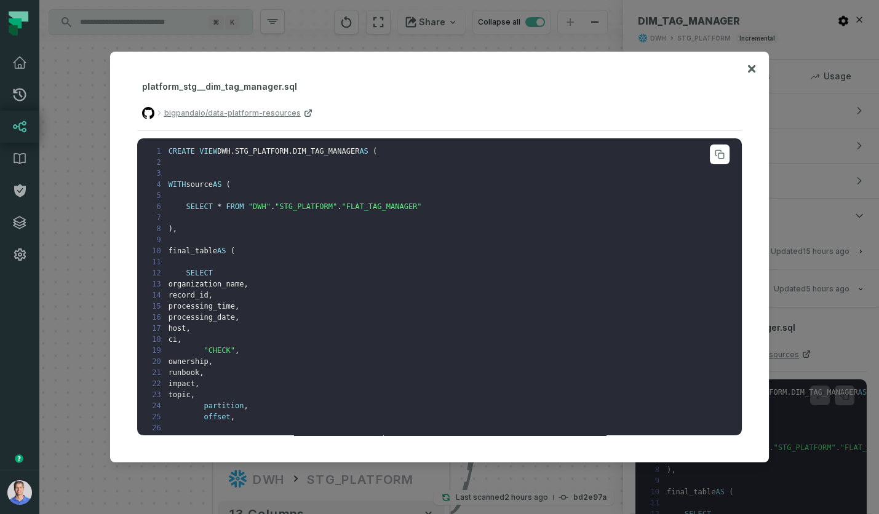
scroll to position [114, 0]
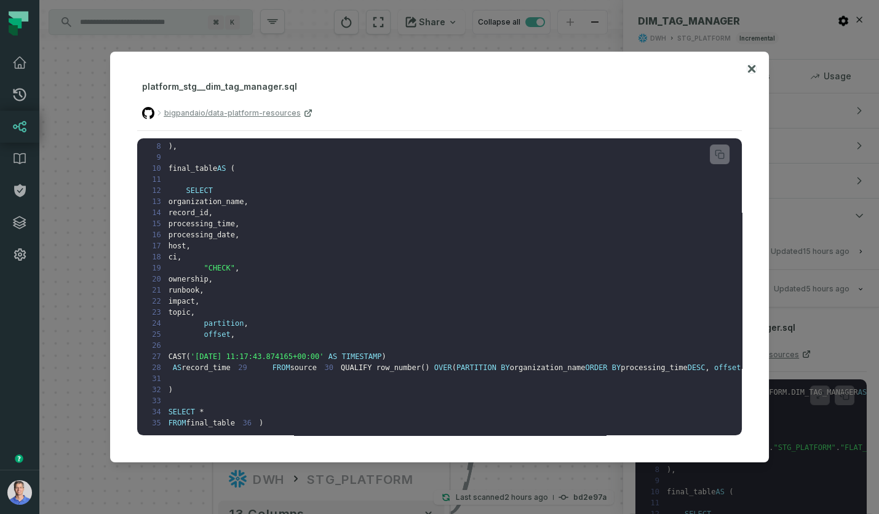
click at [749, 68] on icon at bounding box center [751, 68] width 9 height 15
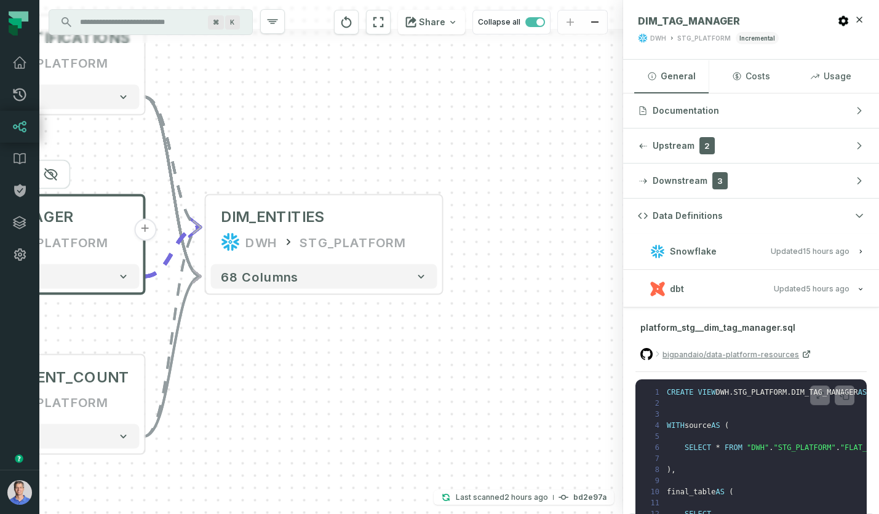
drag, startPoint x: 518, startPoint y: 186, endPoint x: 213, endPoint y: 109, distance: 314.5
click at [213, 109] on div "+ FLAT_ENTITY_ NOTIFICATIONS DWH STG_PLATFORM + 43 columns + DIM_TAG_MANAGER DW…" at bounding box center [330, 257] width 583 height 514
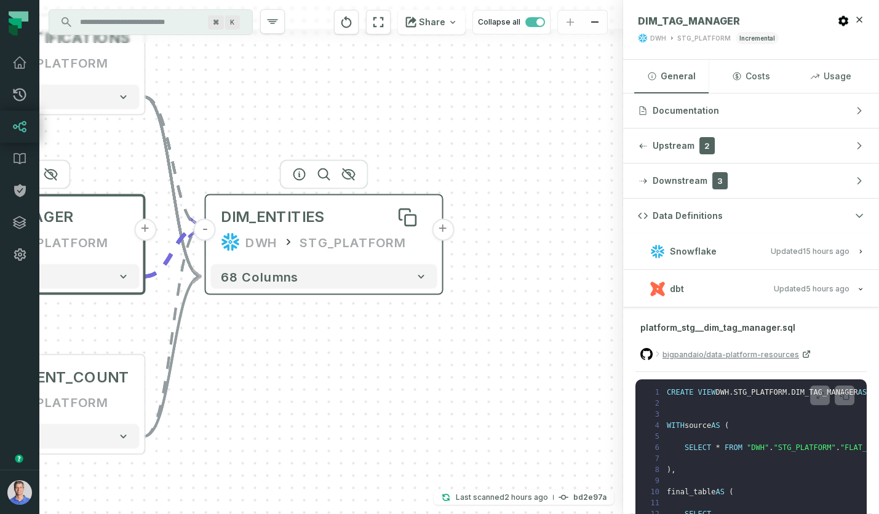
click at [271, 208] on div "DIM_ENTITIES" at bounding box center [272, 217] width 103 height 20
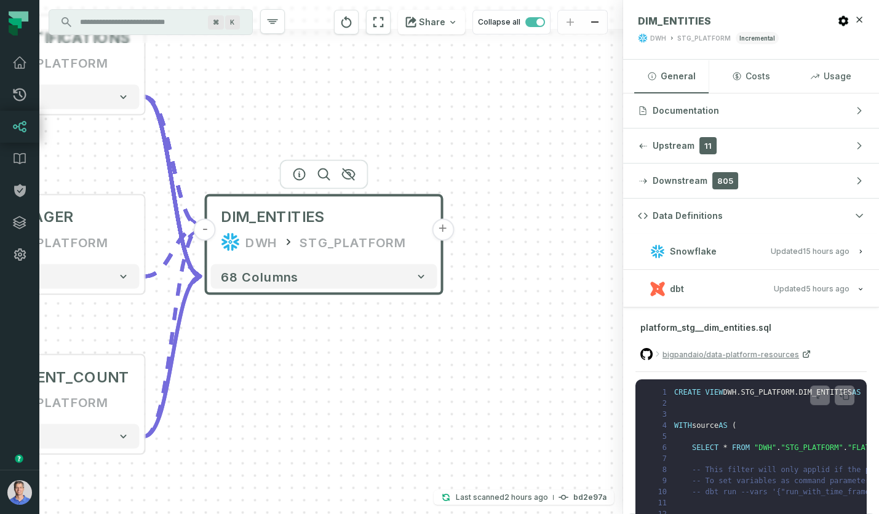
click at [446, 231] on button "+" at bounding box center [443, 229] width 22 height 22
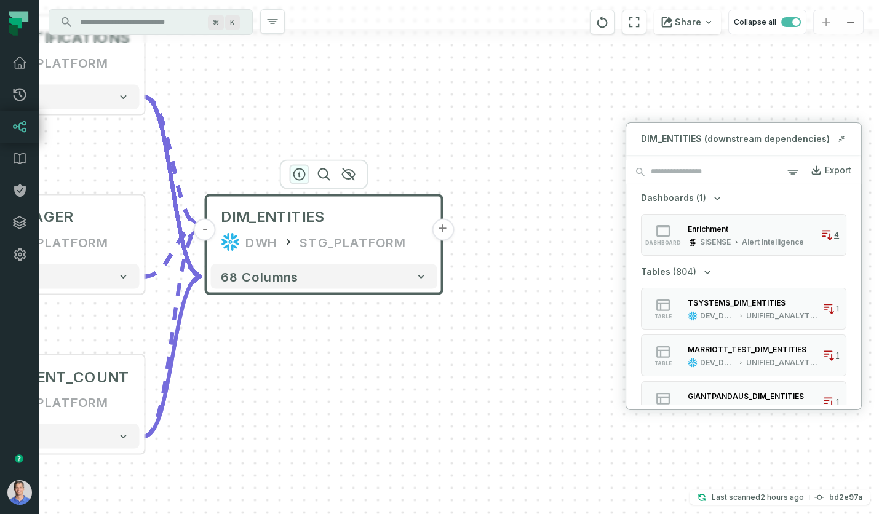
click at [298, 173] on icon "button" at bounding box center [299, 174] width 15 height 15
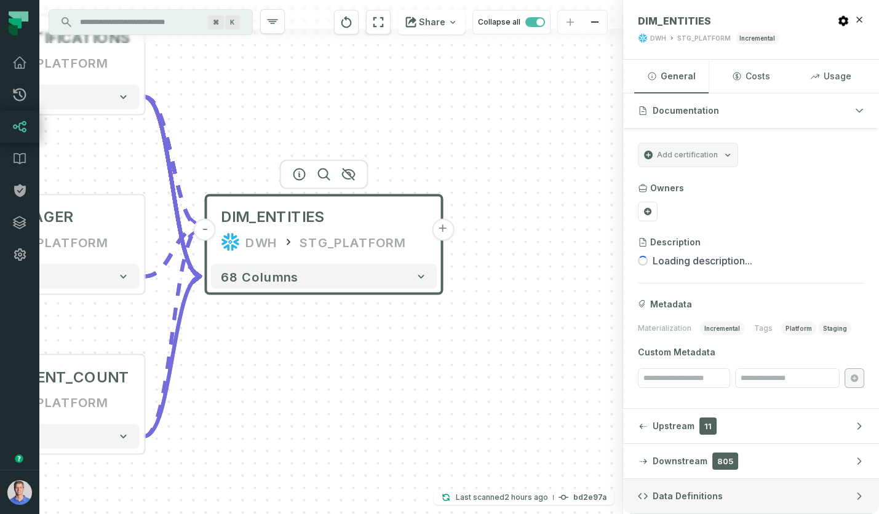
click at [707, 485] on button "Data Definitions" at bounding box center [751, 496] width 256 height 34
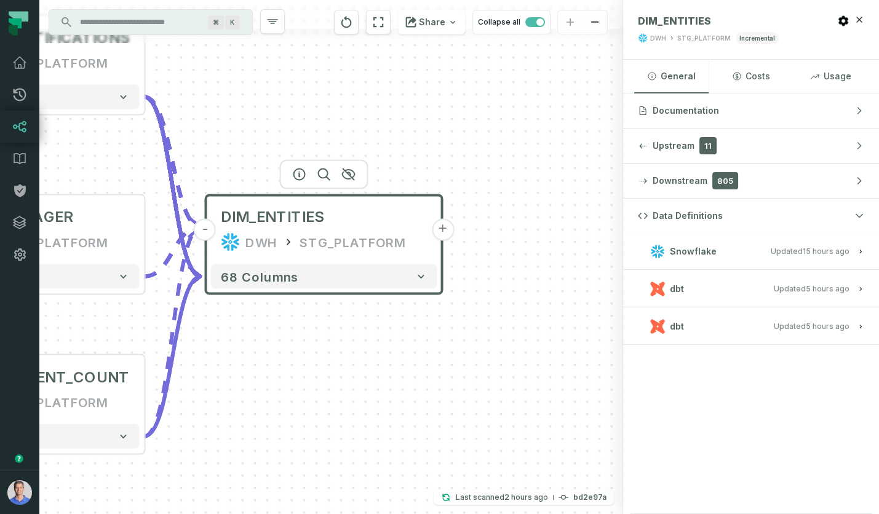
click at [797, 285] on span "Updated [DATE] 11:15:34 AM" at bounding box center [811, 288] width 76 height 9
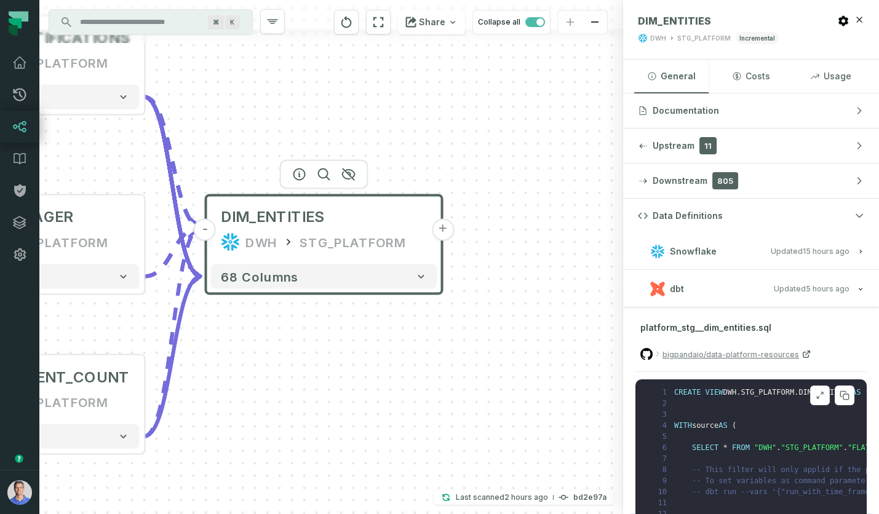
click at [823, 397] on icon at bounding box center [819, 395] width 9 height 10
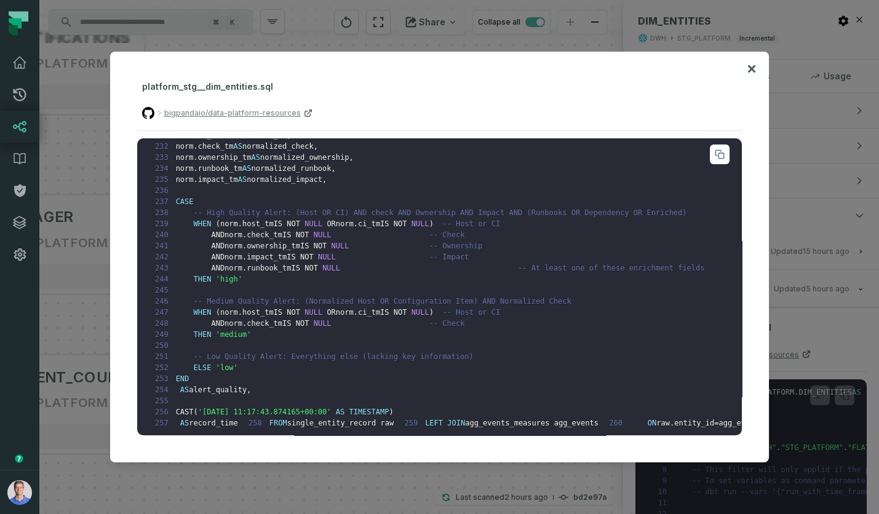
scroll to position [2714, 0]
click at [755, 68] on icon at bounding box center [751, 68] width 9 height 15
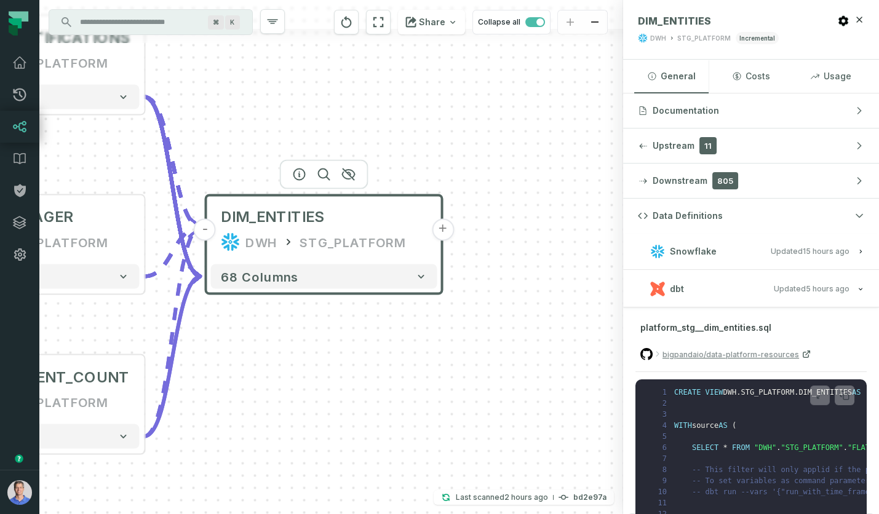
click at [789, 247] on span "Updated [DATE] 1:01:20 AM" at bounding box center [809, 251] width 79 height 9
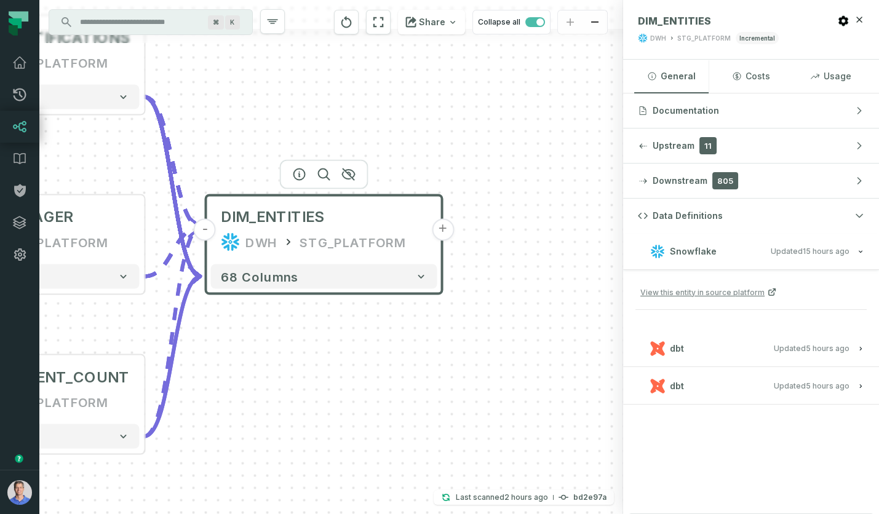
click at [789, 247] on span "Updated [DATE] 1:01:20 AM" at bounding box center [809, 251] width 79 height 9
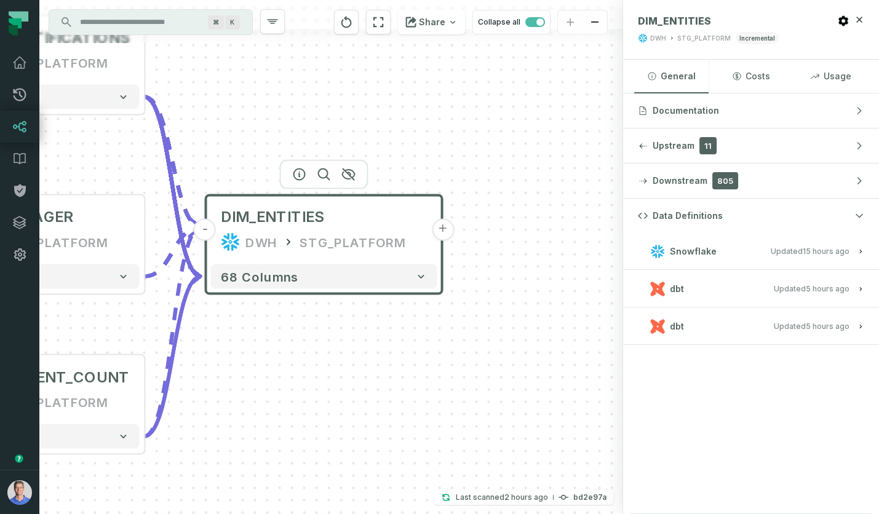
click at [774, 292] on button "dbt Updated [DATE] 11:15:34 AM" at bounding box center [751, 288] width 226 height 17
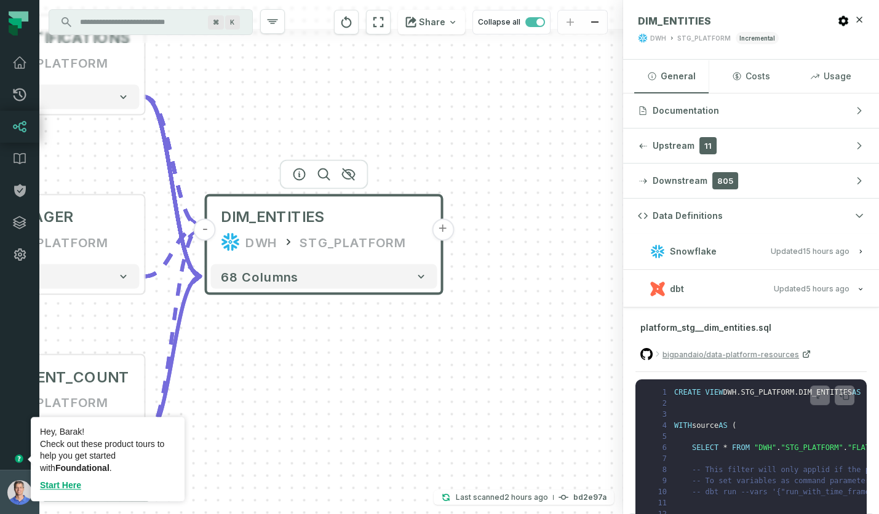
click at [20, 486] on img "button" at bounding box center [19, 492] width 25 height 25
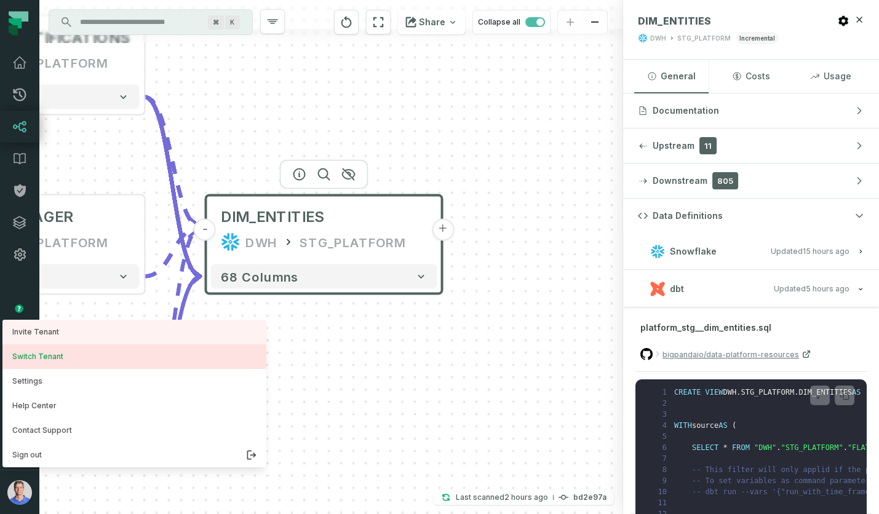
click at [61, 360] on button "Switch Tenant" at bounding box center [134, 356] width 264 height 25
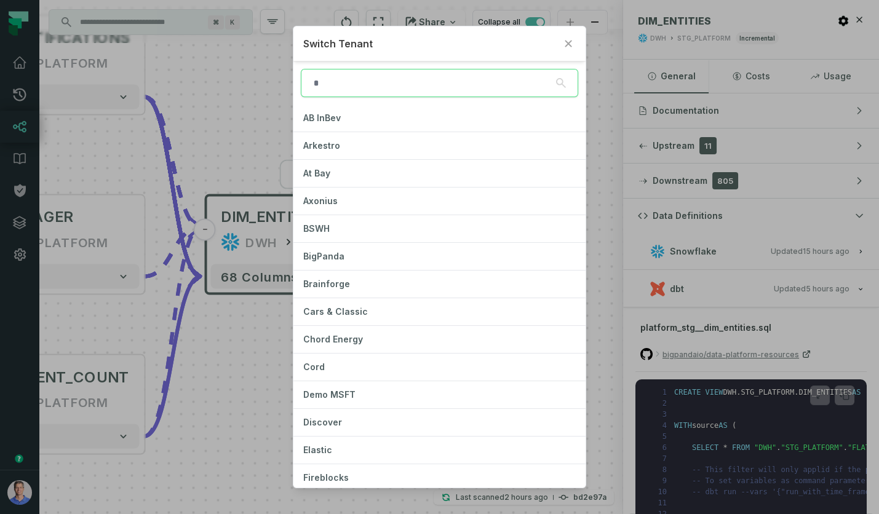
type input "*"
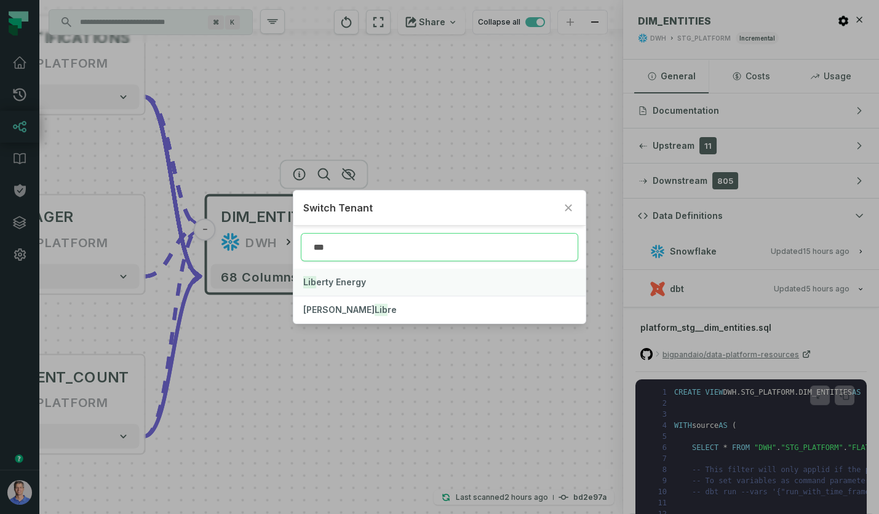
type input "***"
click at [358, 277] on span "Lib erty Energy" at bounding box center [334, 282] width 63 height 10
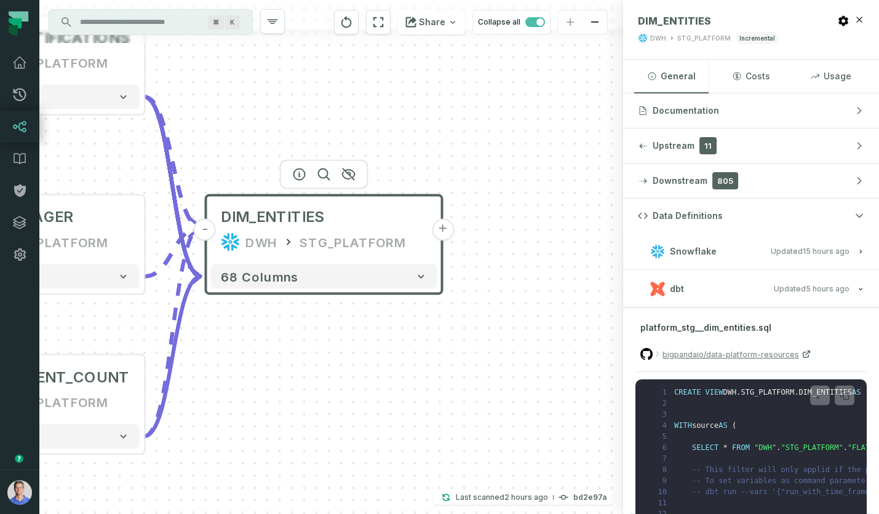
click at [18, 117] on link "Lineage" at bounding box center [19, 127] width 39 height 32
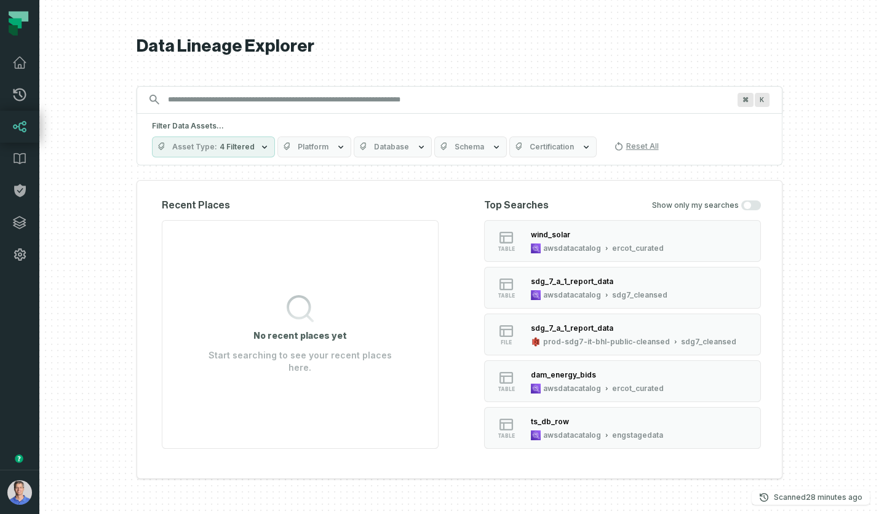
click at [376, 108] on input "Discovery Provider cmdk menu" at bounding box center [447, 100] width 575 height 20
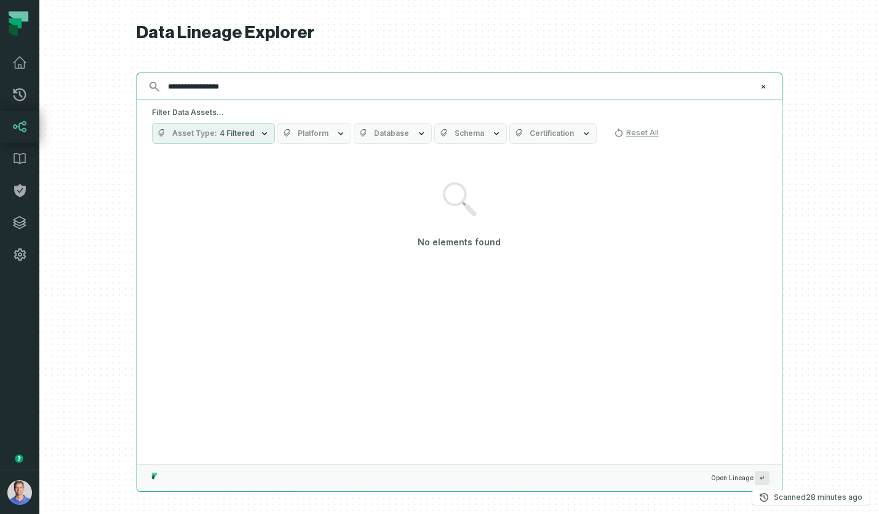
type input "**********"
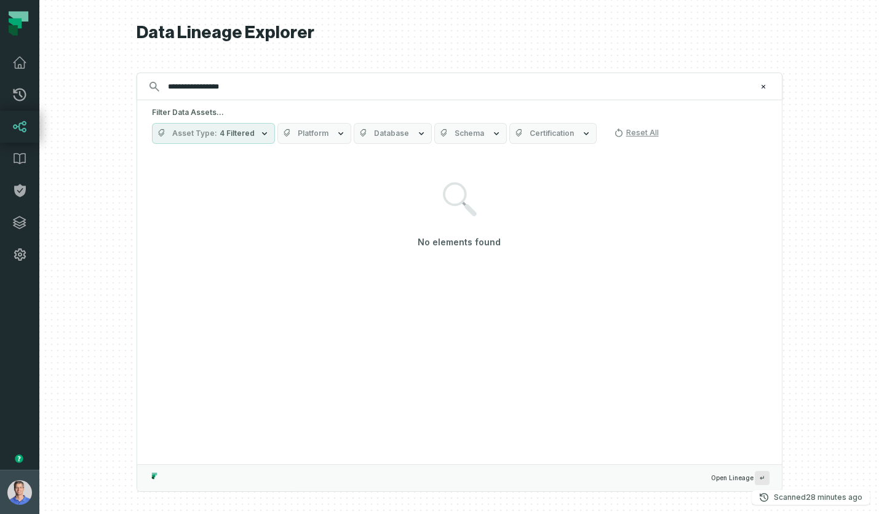
click at [26, 491] on img "button" at bounding box center [19, 492] width 25 height 25
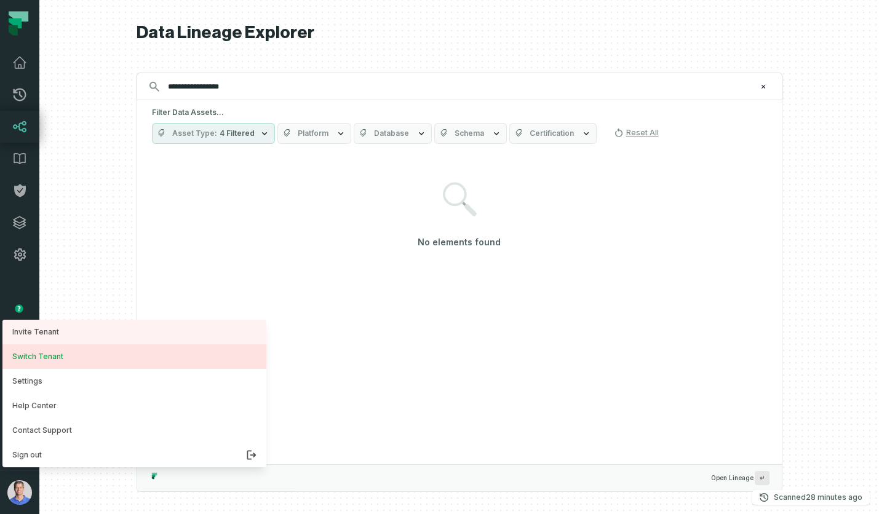
click at [55, 363] on button "Switch Tenant" at bounding box center [134, 356] width 264 height 25
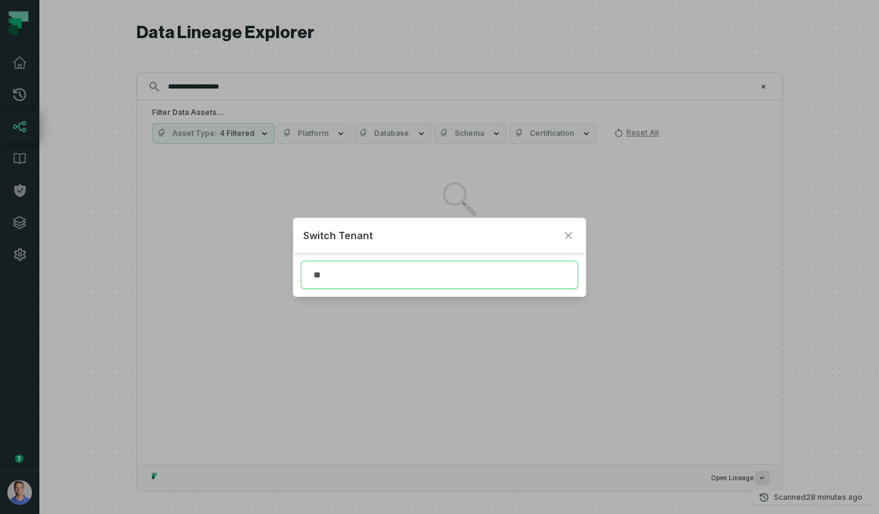
type input "*"
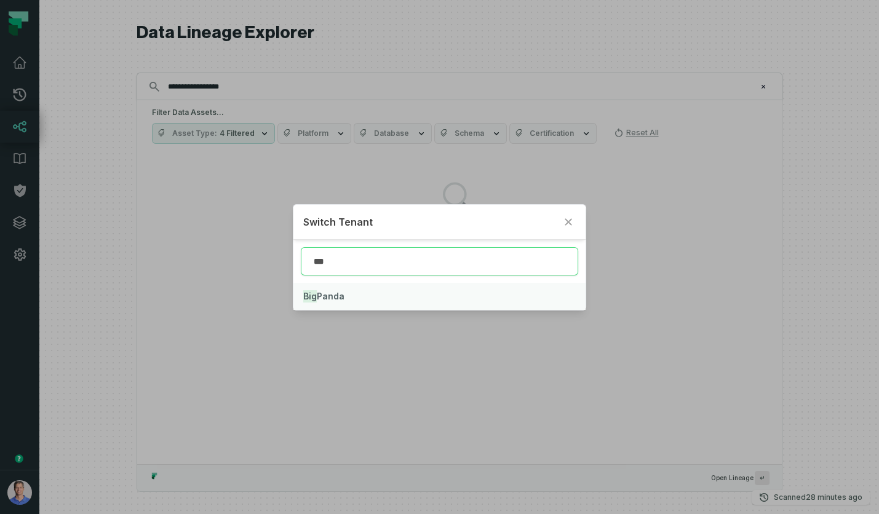
type input "***"
click at [339, 294] on span "Big Panda" at bounding box center [323, 296] width 41 height 10
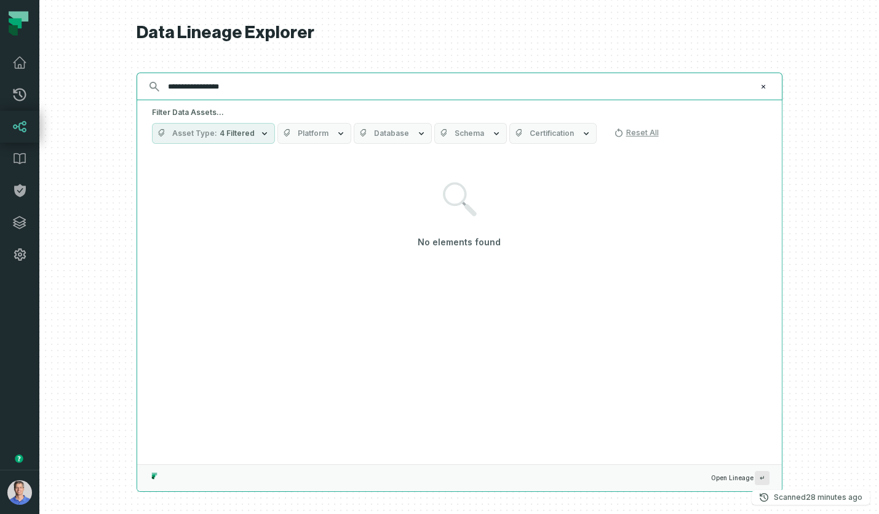
click at [229, 86] on input "**********" at bounding box center [457, 87] width 595 height 20
click at [235, 84] on input "**********" at bounding box center [457, 87] width 595 height 20
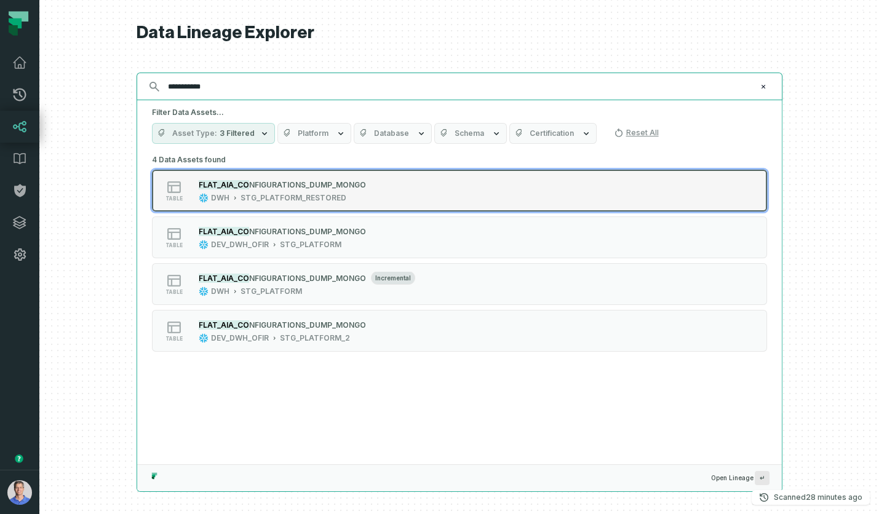
type input "**********"
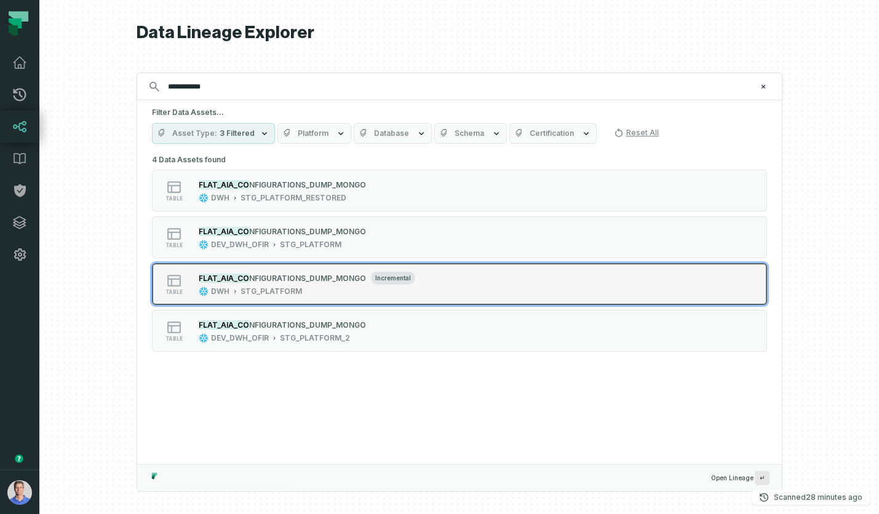
click at [250, 275] on span "NFIGURATIONS_DUMP_MONGO" at bounding box center [307, 278] width 117 height 9
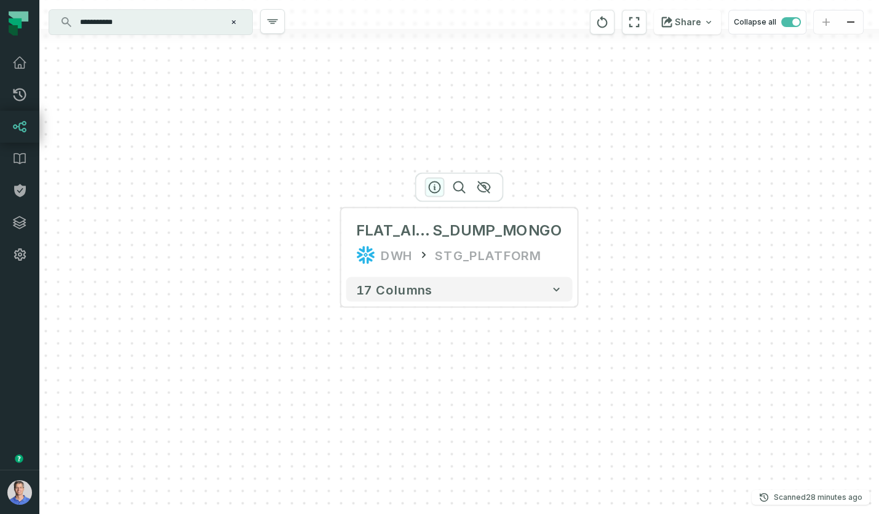
click at [433, 184] on icon "button" at bounding box center [434, 187] width 15 height 15
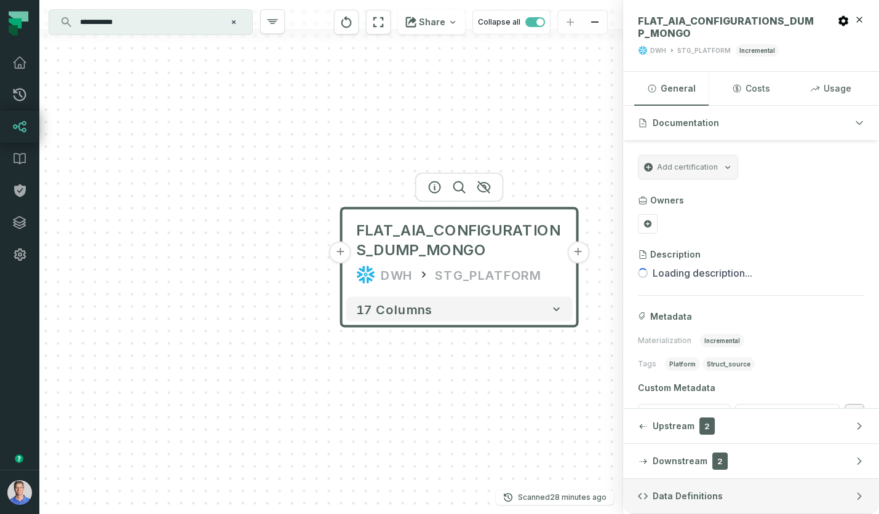
click at [684, 502] on span "Data Definitions" at bounding box center [687, 496] width 70 height 12
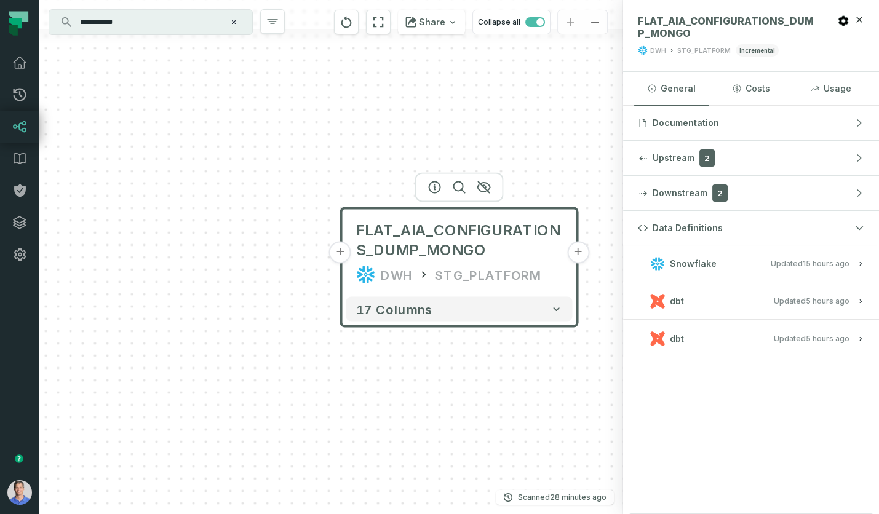
click at [776, 304] on span "Updated [DATE] 11:15:34 AM" at bounding box center [811, 300] width 76 height 9
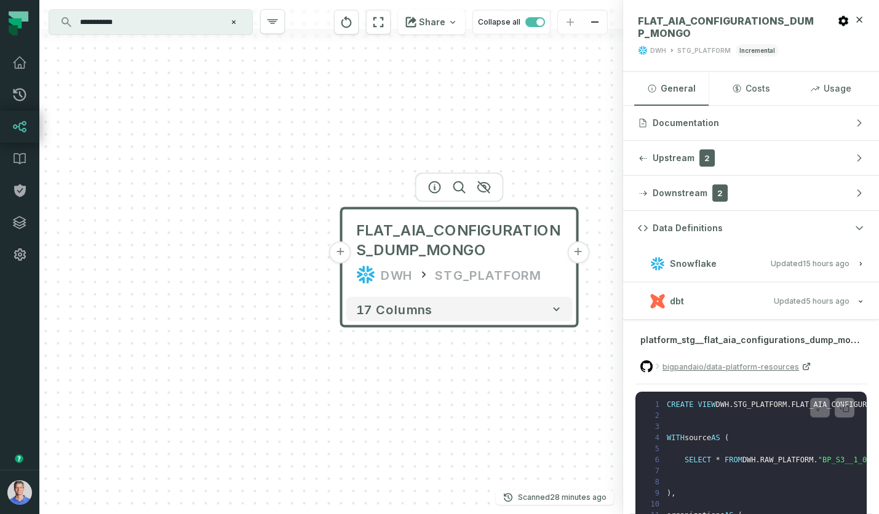
click at [804, 302] on span "Updated [DATE] 11:15:34 AM" at bounding box center [811, 300] width 76 height 9
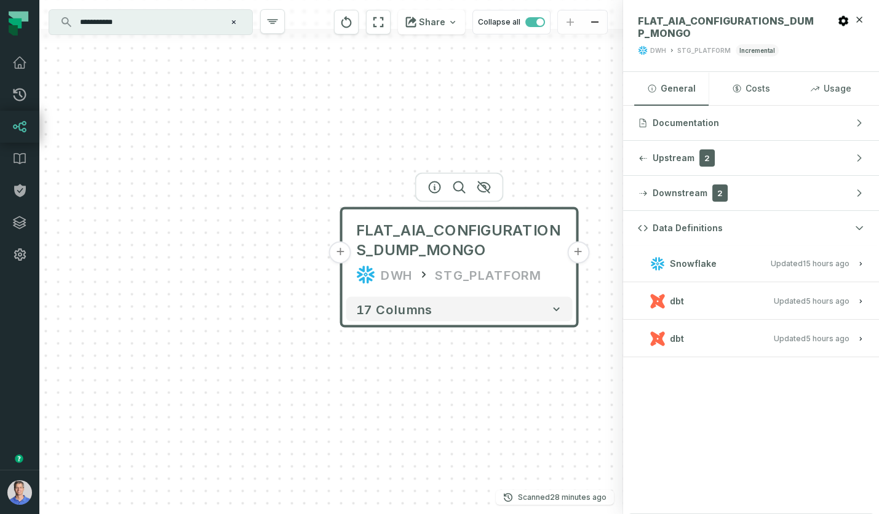
click at [797, 334] on span "Updated [DATE] 11:15:34 AM" at bounding box center [811, 338] width 76 height 9
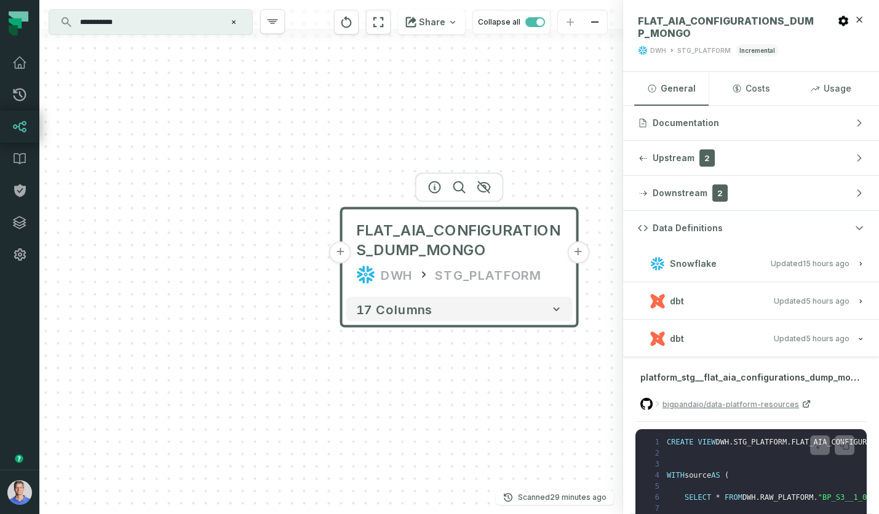
click at [804, 301] on span "Updated [DATE] 11:15:34 AM" at bounding box center [811, 300] width 76 height 9
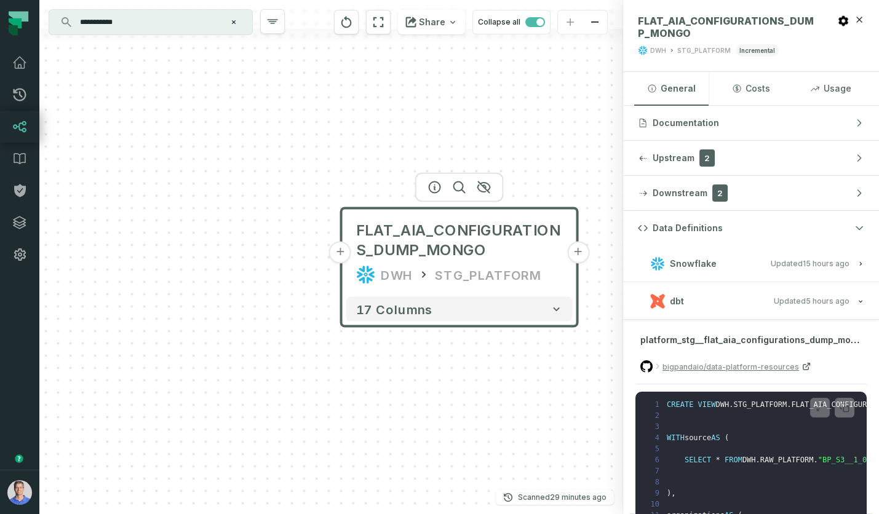
click at [807, 301] on relative-time "[DATE] 11:15:34 AM" at bounding box center [827, 300] width 44 height 9
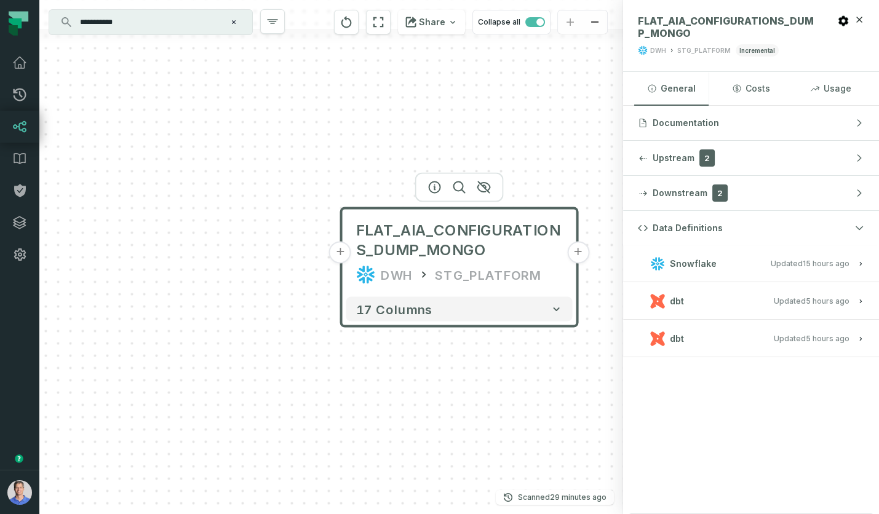
click at [797, 337] on span "Updated [DATE] 11:15:34 AM" at bounding box center [811, 338] width 76 height 9
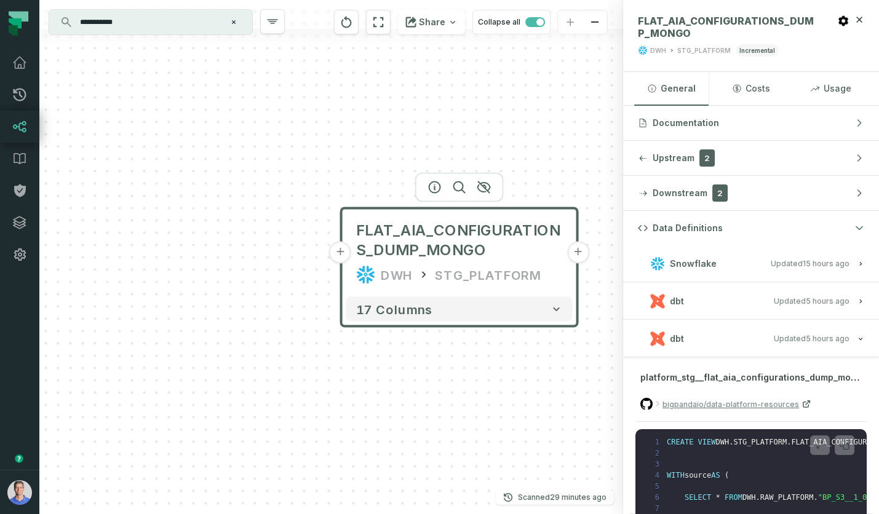
click at [781, 373] on span "platform_stg__flat_aia_configurations_dump_mongo.sql" at bounding box center [761, 377] width 242 height 12
copy div "platform_stg__flat_aia_configurations_dump_mongo.sql"
click at [493, 413] on div "+ FLAT_AIA_CONFIGURATIONS_DUMP_MONGO DWH STG_PLATFORM + 17 columns" at bounding box center [330, 257] width 583 height 514
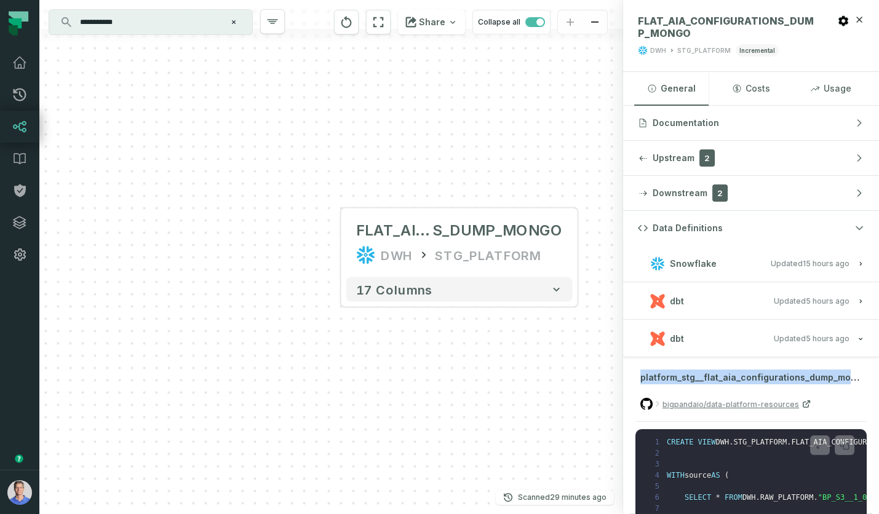
click at [744, 303] on button "dbt Updated [DATE] 11:15:34 AM" at bounding box center [751, 301] width 226 height 17
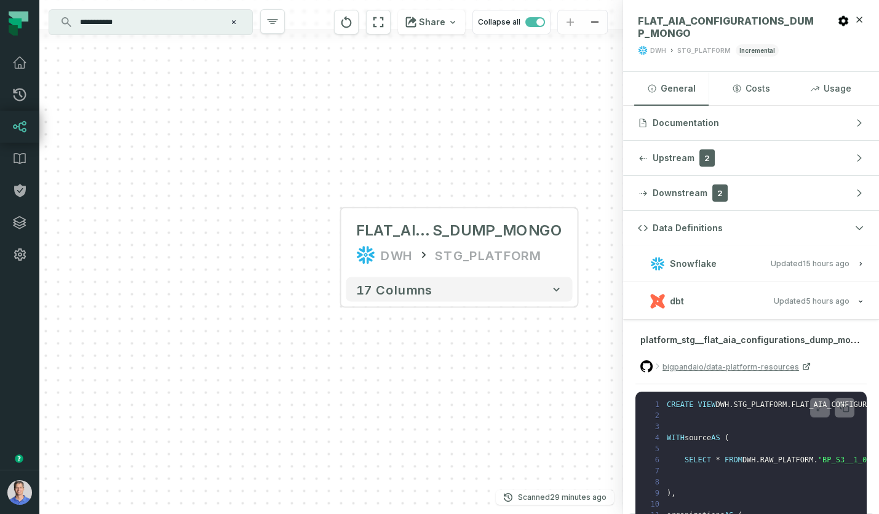
click at [768, 307] on button "dbt Updated [DATE] 11:15:34 AM" at bounding box center [751, 301] width 226 height 17
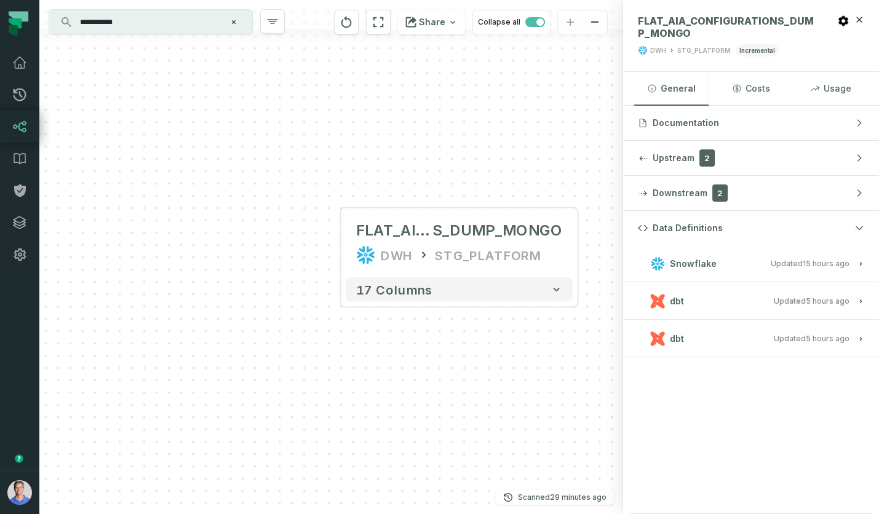
click at [760, 333] on button "dbt Updated [DATE] 11:15:34 AM" at bounding box center [751, 338] width 226 height 17
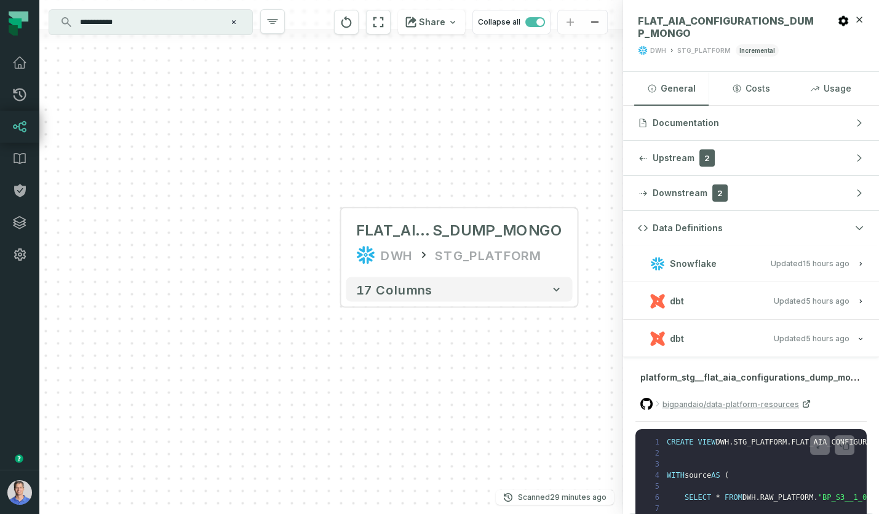
click at [773, 334] on button "dbt Updated [DATE] 11:15:34 AM" at bounding box center [751, 338] width 226 height 17
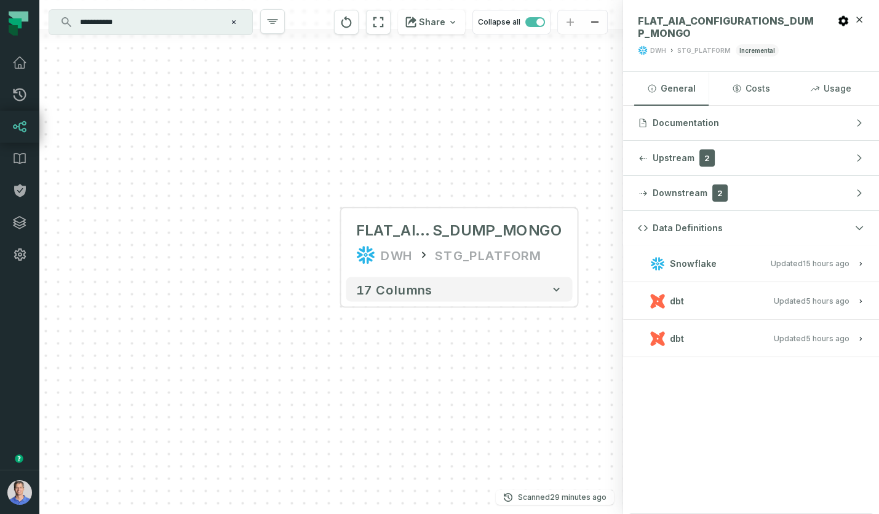
click at [765, 336] on button "dbt Updated [DATE] 11:15:34 AM" at bounding box center [751, 338] width 226 height 17
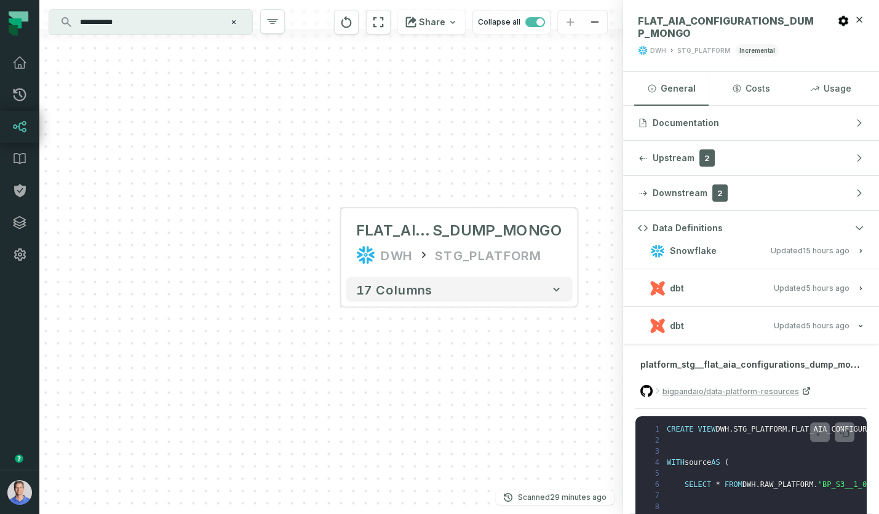
scroll to position [0, 0]
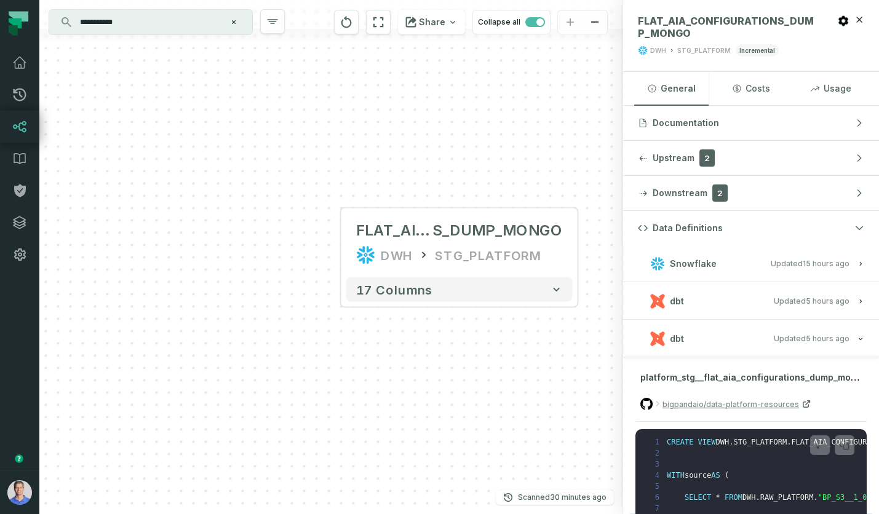
click at [692, 338] on button "dbt Updated [DATE] 11:15:34 AM" at bounding box center [751, 338] width 226 height 17
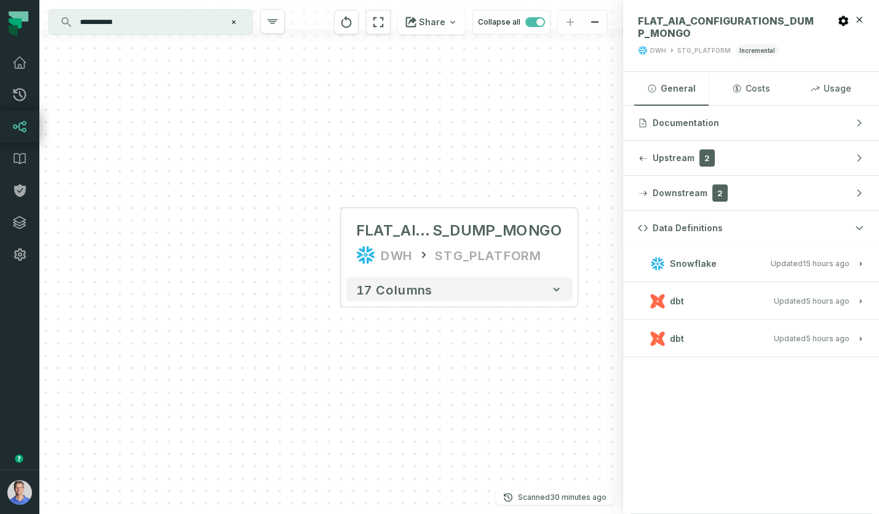
click at [692, 338] on button "dbt Updated [DATE] 11:15:34 AM" at bounding box center [751, 338] width 226 height 17
